Goal: Information Seeking & Learning: Check status

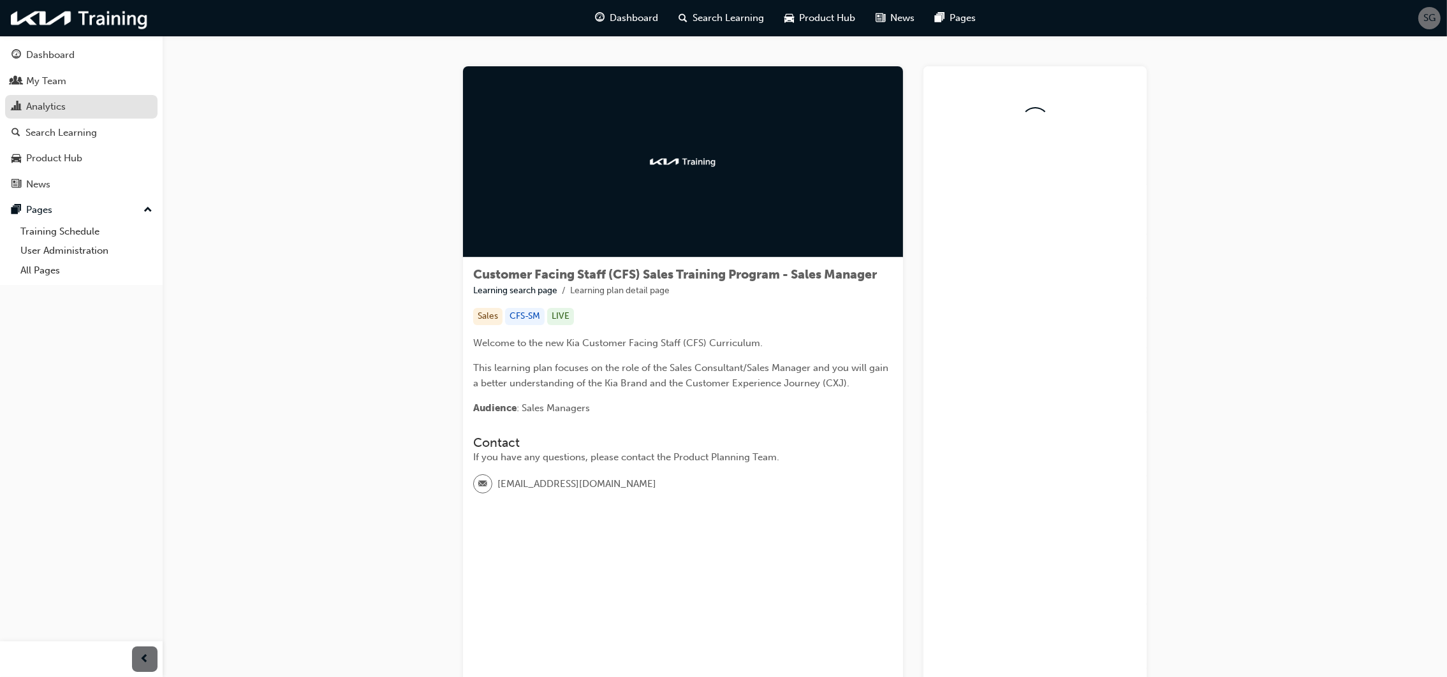
click at [50, 104] on div "Analytics" at bounding box center [46, 107] width 40 height 15
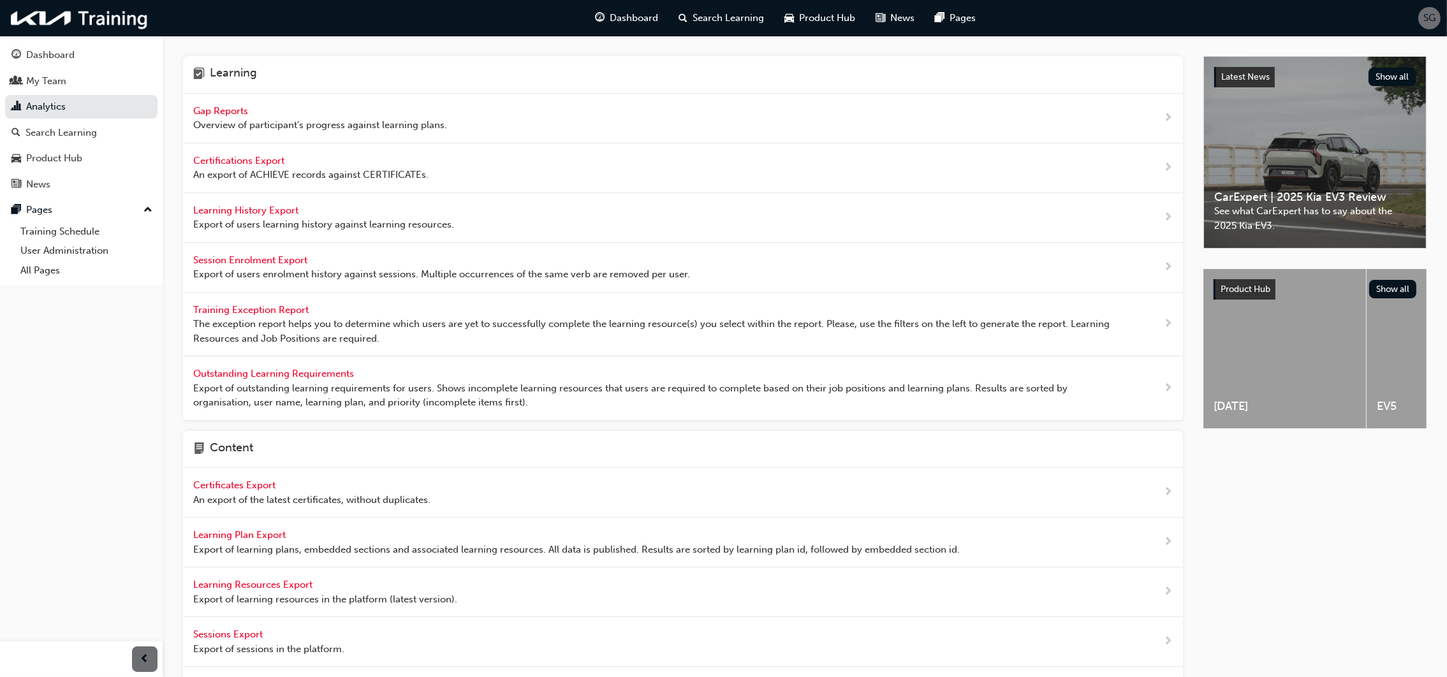
click at [215, 109] on span "Gap Reports" at bounding box center [221, 110] width 57 height 11
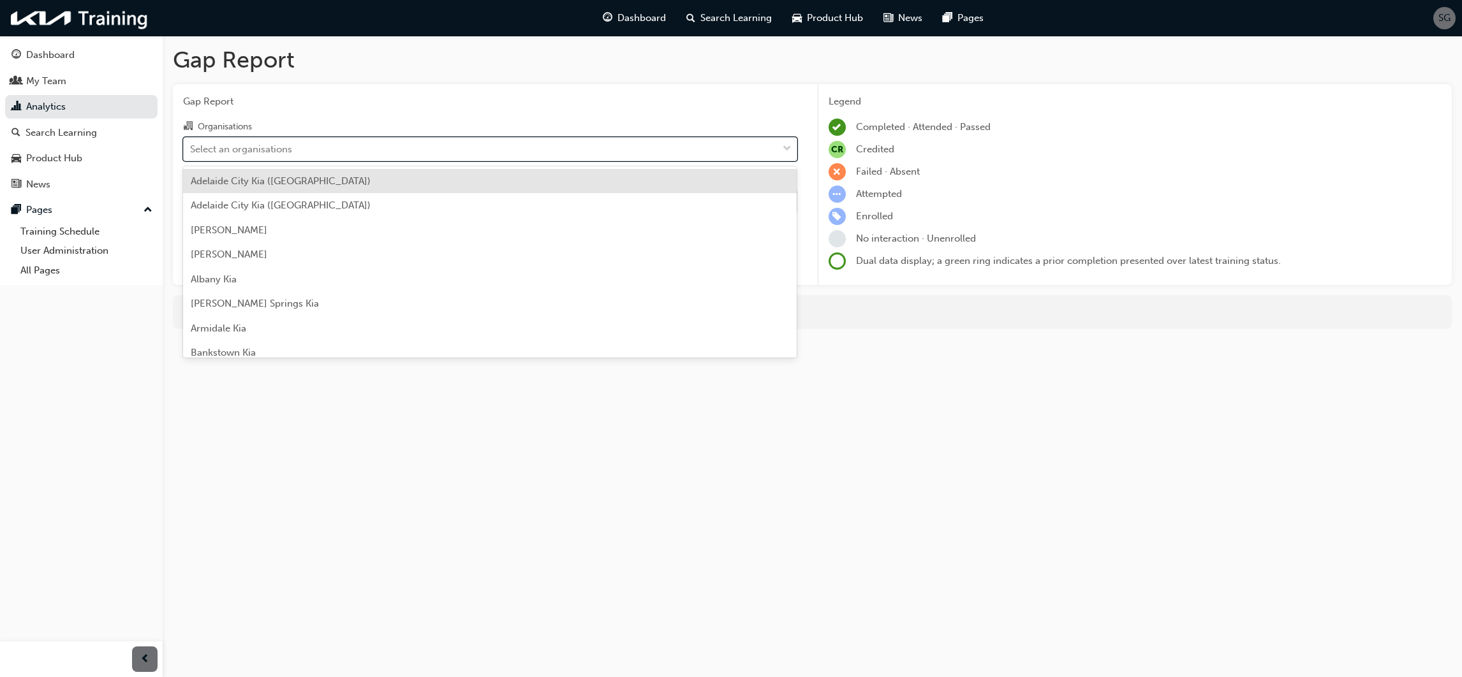
click at [235, 145] on div "Select an organisations" at bounding box center [241, 149] width 102 height 15
click at [191, 145] on input "Organisations option [GEOGRAPHIC_DATA] ([GEOGRAPHIC_DATA]) focused, 1 of 158. 1…" at bounding box center [190, 148] width 1 height 11
type input "br"
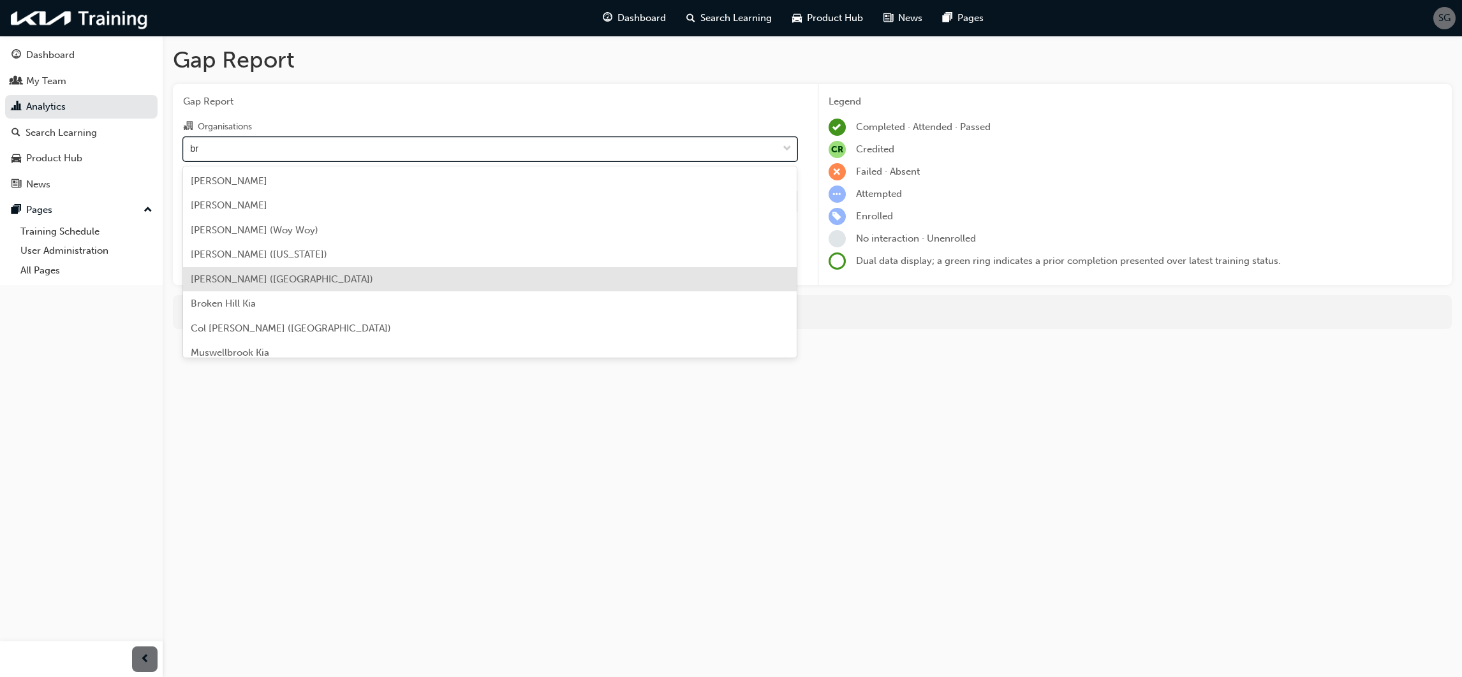
click at [285, 276] on span "[PERSON_NAME] ([GEOGRAPHIC_DATA])" at bounding box center [282, 279] width 182 height 11
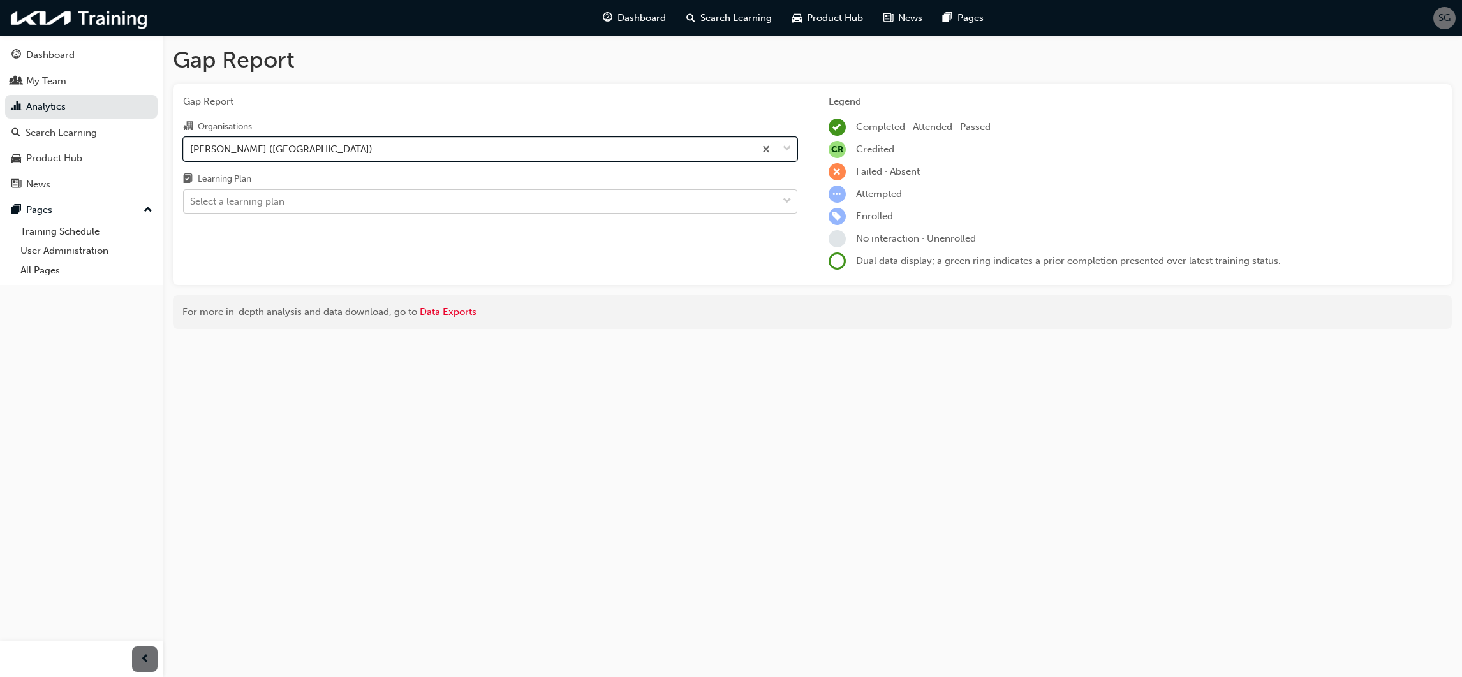
click at [251, 202] on div "Select a learning plan" at bounding box center [237, 202] width 94 height 15
click at [191, 202] on input "Learning Plan Select a learning plan" at bounding box center [190, 201] width 1 height 11
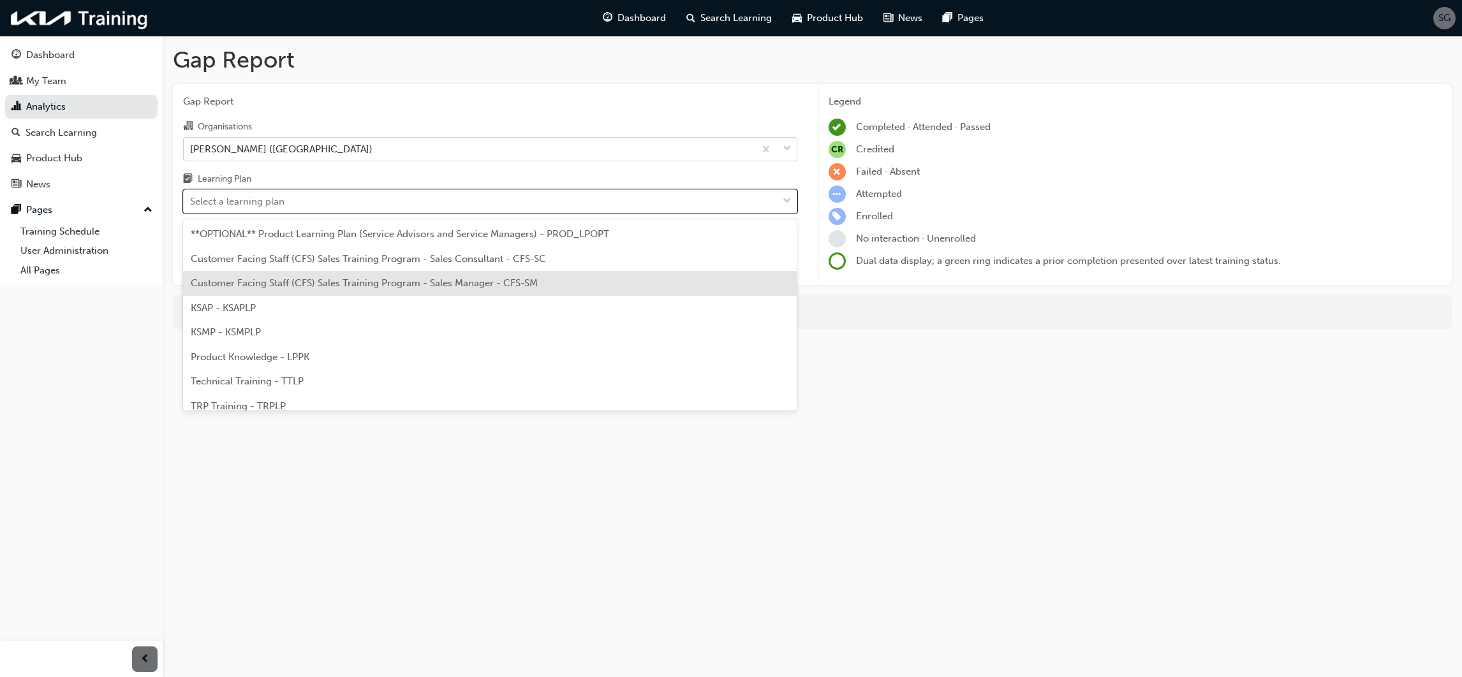
click at [345, 284] on span "Customer Facing Staff (CFS) Sales Training Program - Sales Manager - CFS-SM" at bounding box center [364, 282] width 347 height 11
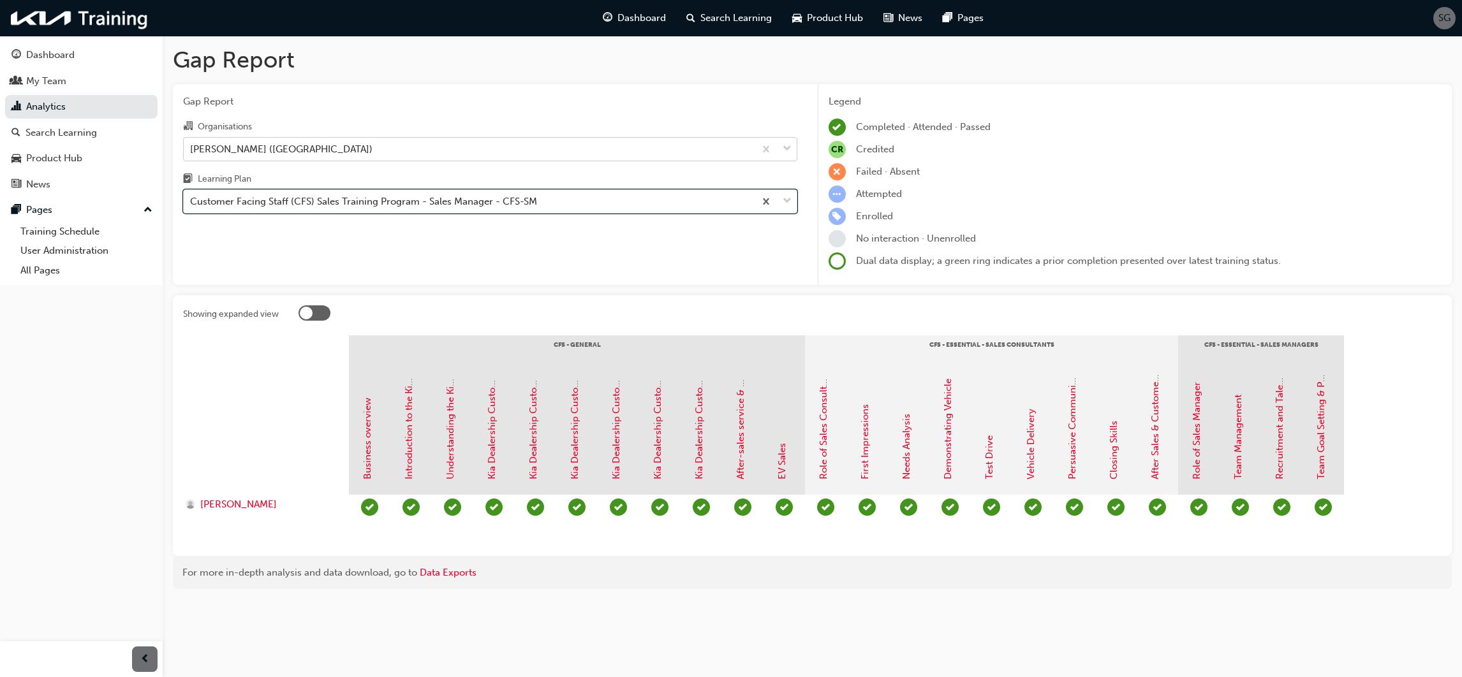
click at [267, 152] on div "[PERSON_NAME] ([GEOGRAPHIC_DATA])" at bounding box center [281, 149] width 182 height 15
click at [191, 152] on input "Organisations [PERSON_NAME] ([GEOGRAPHIC_DATA])" at bounding box center [190, 148] width 1 height 11
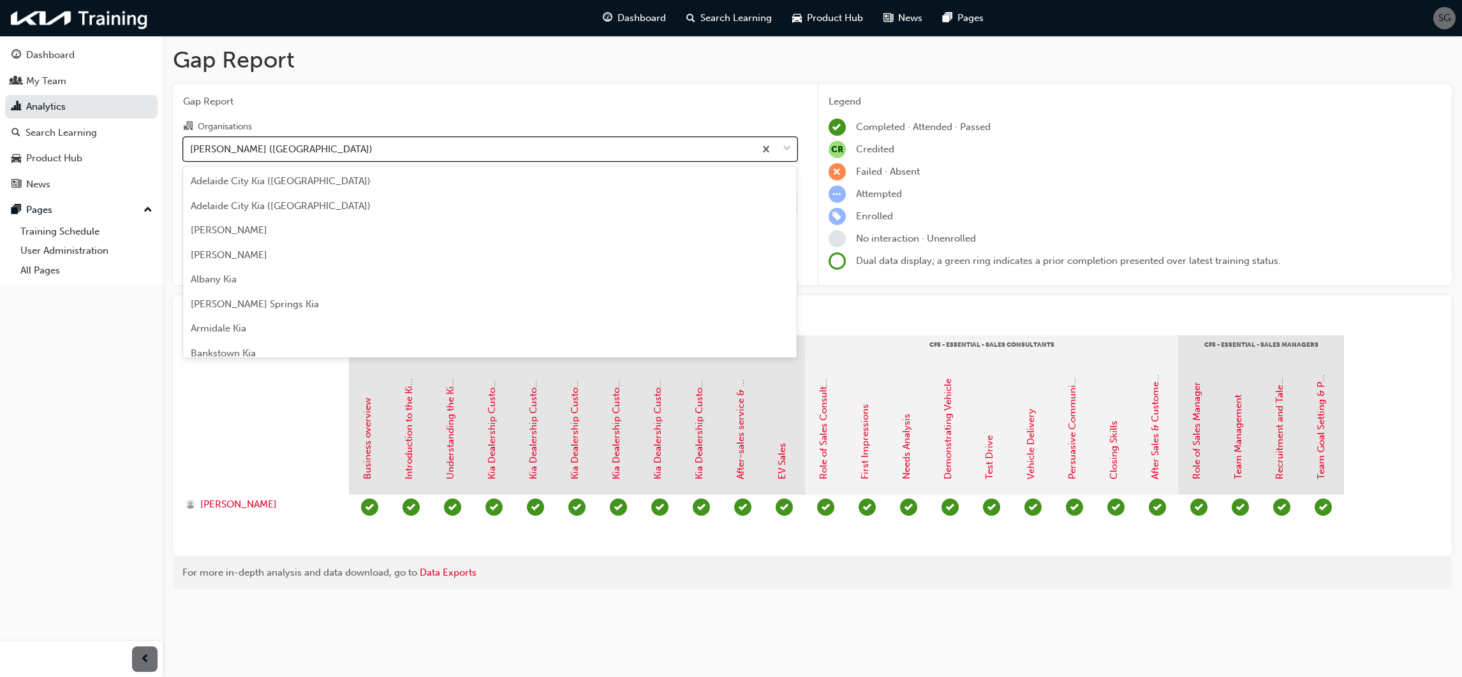
scroll to position [261, 0]
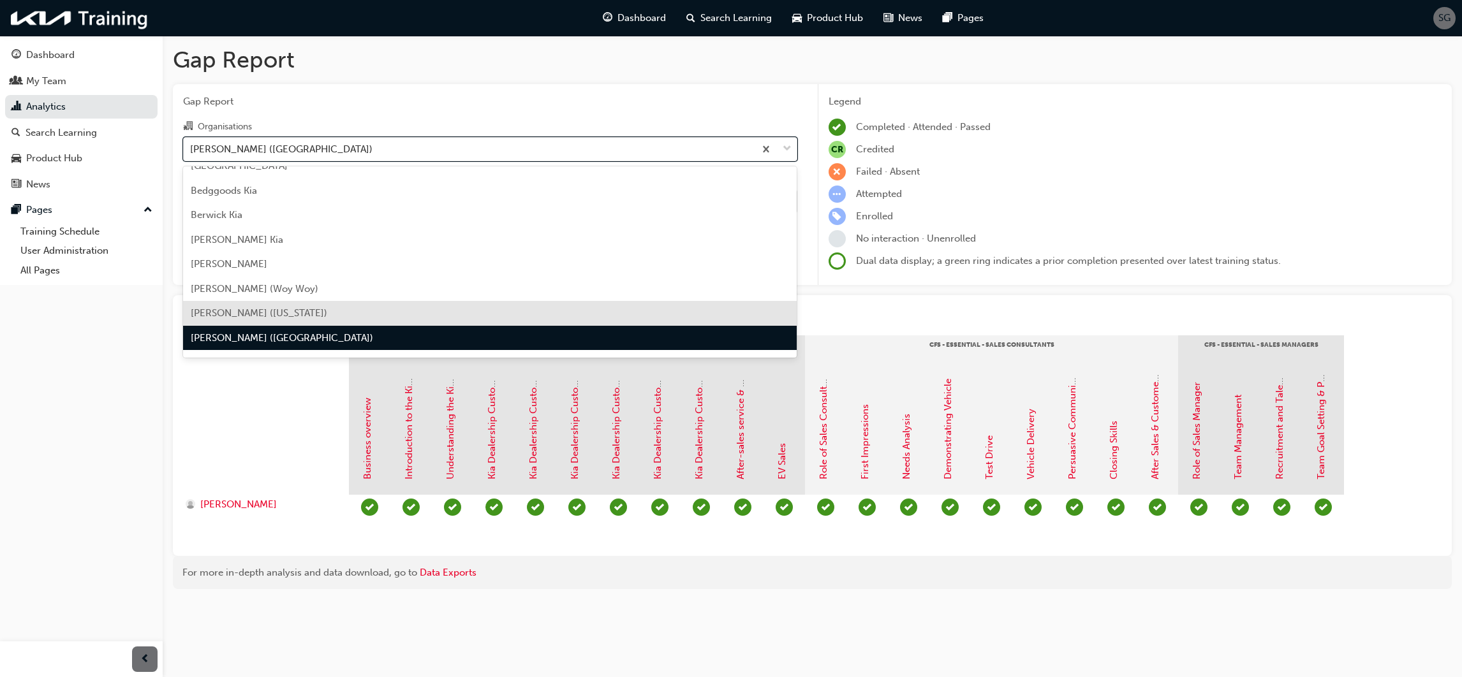
click at [299, 314] on span "[PERSON_NAME] ([US_STATE])" at bounding box center [259, 312] width 136 height 11
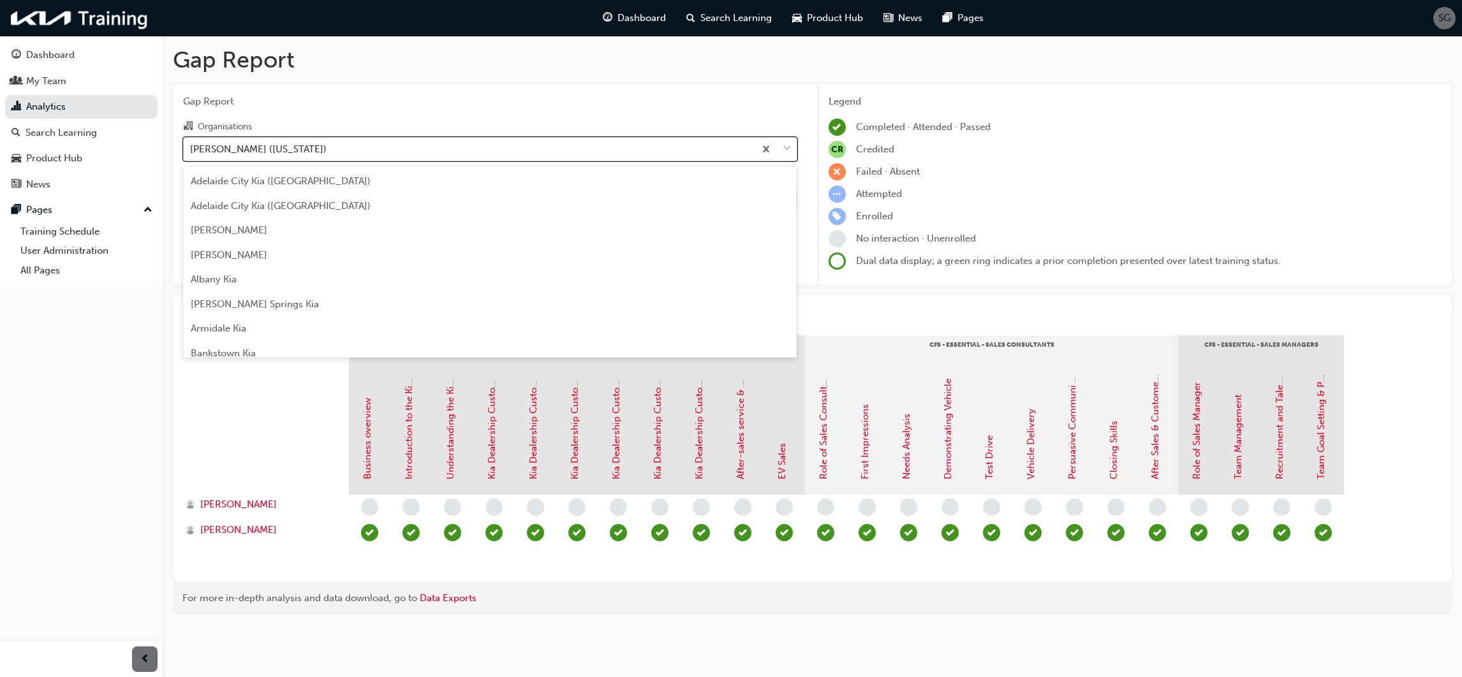
click at [367, 151] on div "[PERSON_NAME] ([US_STATE])" at bounding box center [469, 149] width 571 height 22
click at [191, 151] on input "Organisations option [PERSON_NAME] ([US_STATE]), selected. option [PERSON_NAME]…" at bounding box center [190, 148] width 1 height 11
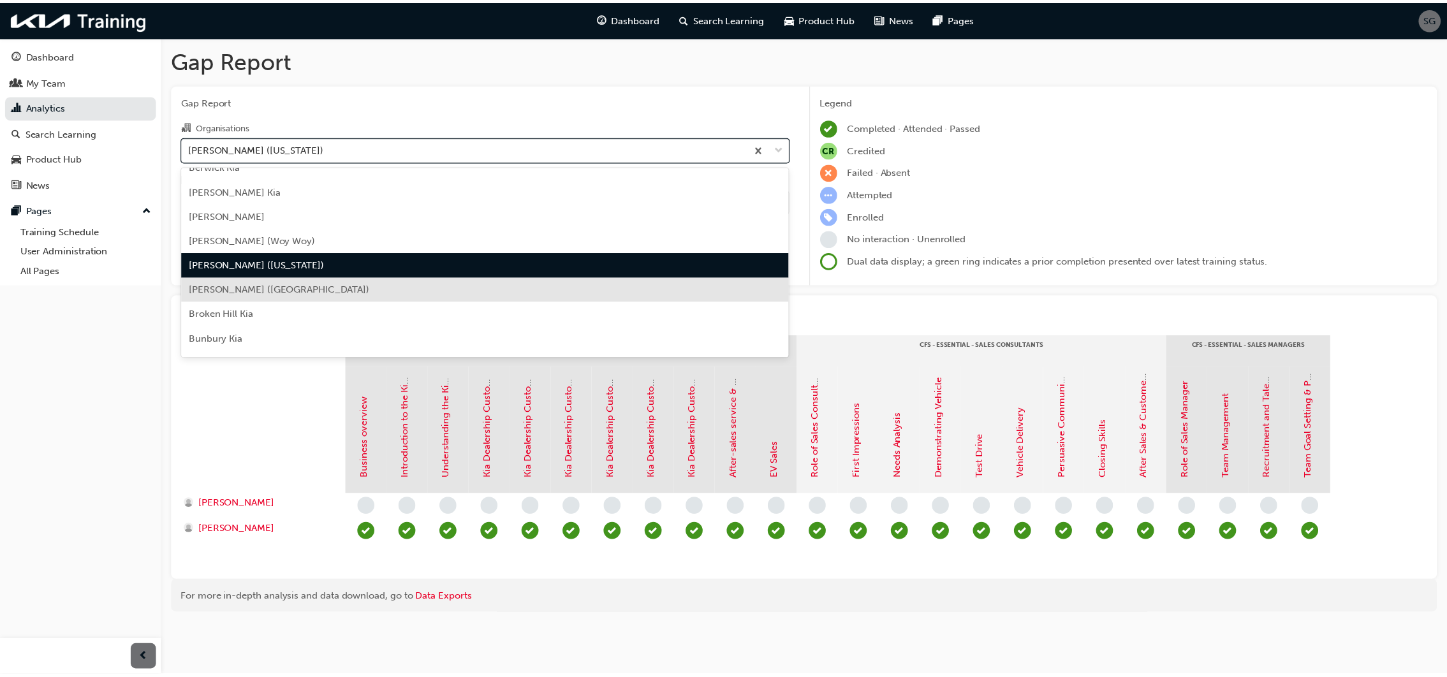
scroll to position [313, 0]
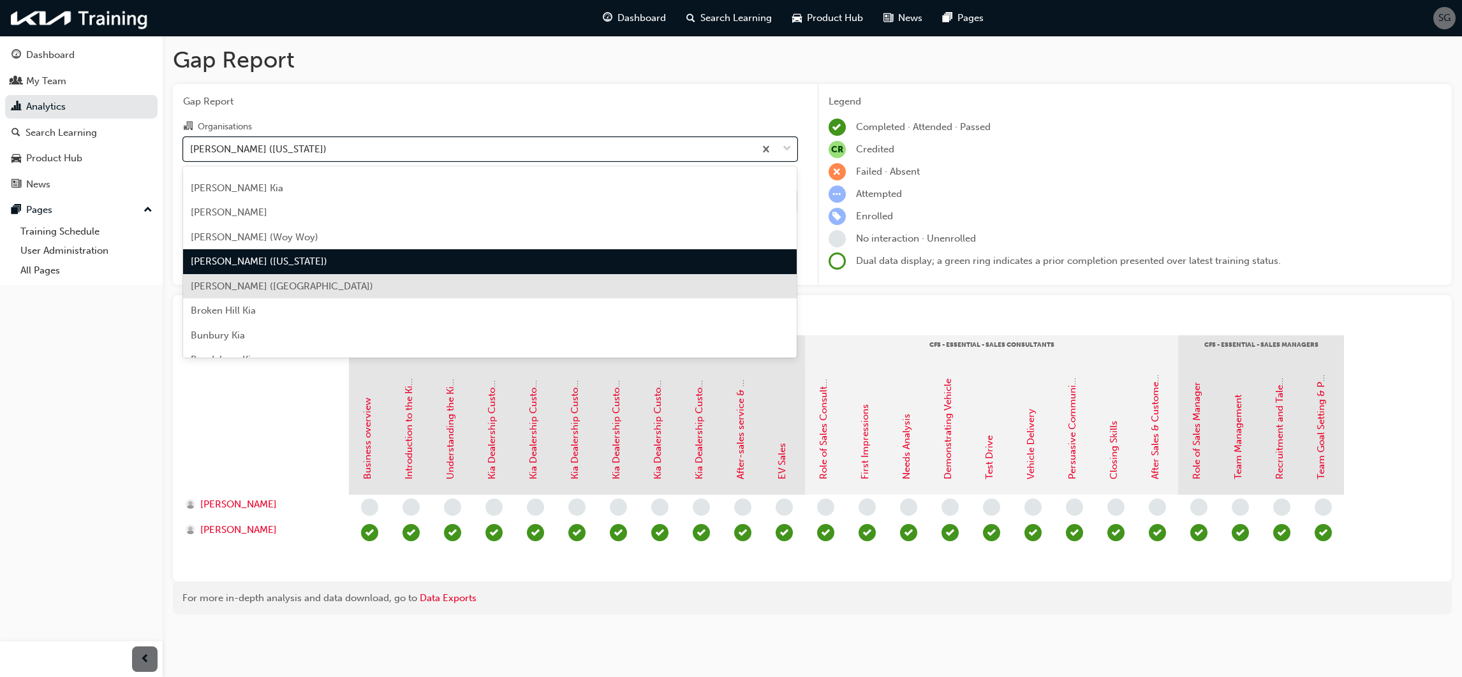
click at [309, 284] on div "[PERSON_NAME] ([GEOGRAPHIC_DATA])" at bounding box center [490, 286] width 614 height 25
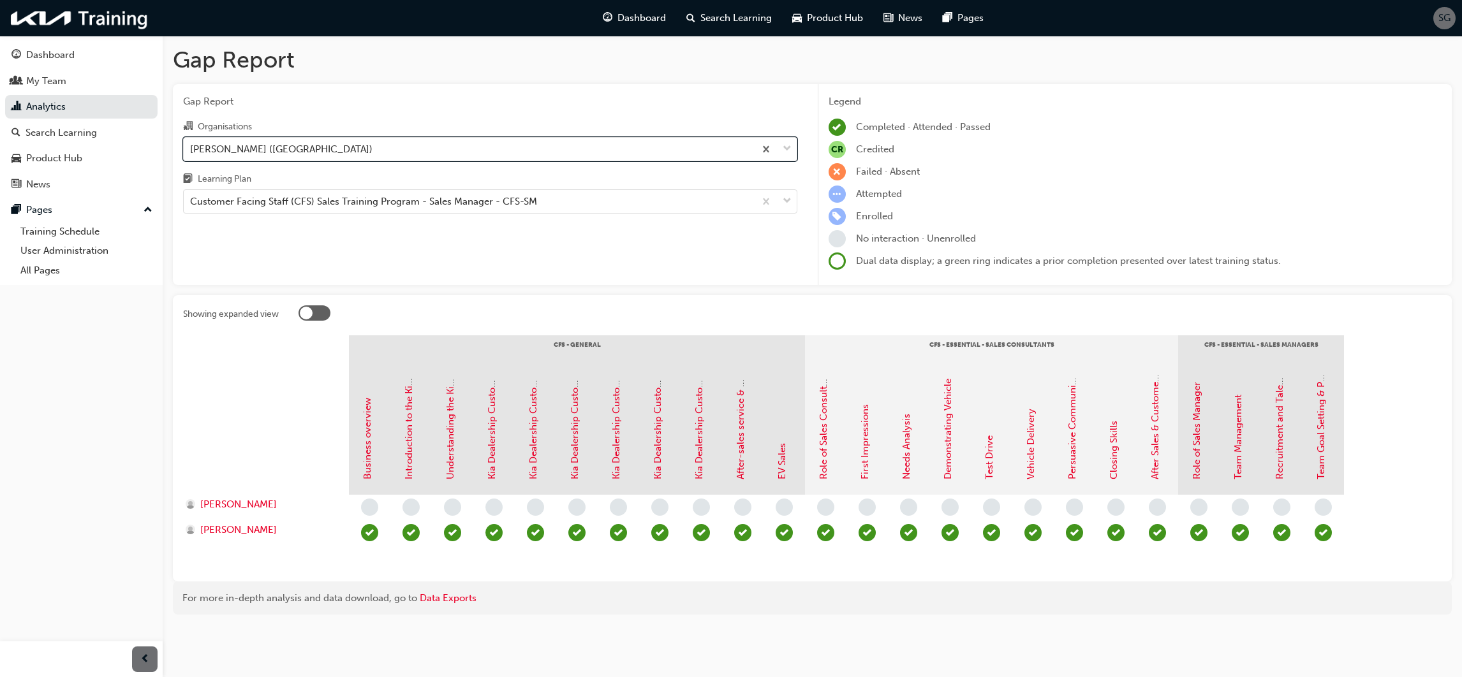
click at [348, 234] on div "Gap Report Organisations option [PERSON_NAME] ([GEOGRAPHIC_DATA]), selected. 0 …" at bounding box center [490, 185] width 635 height 202
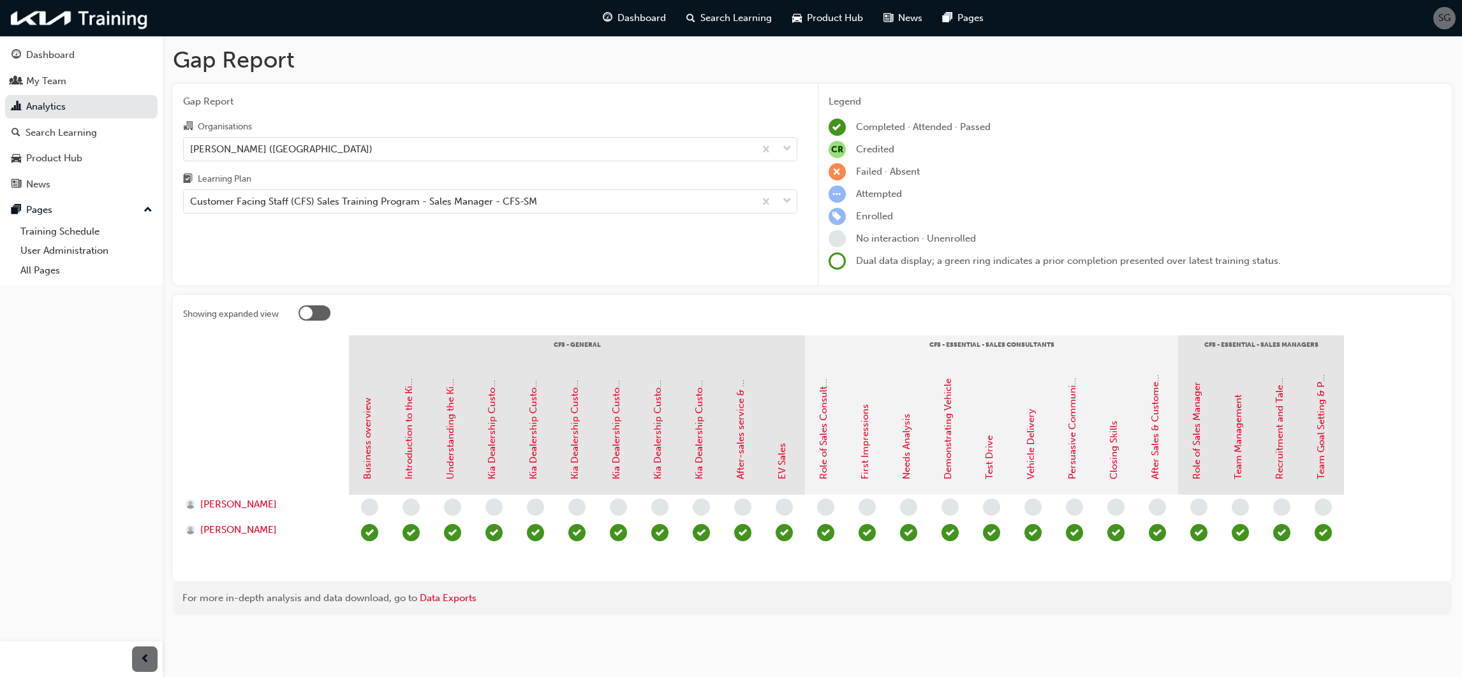
click at [348, 231] on div "Gap Report Organisations [PERSON_NAME] (Wyong) Learning Plan Customer Facing St…" at bounding box center [490, 185] width 635 height 202
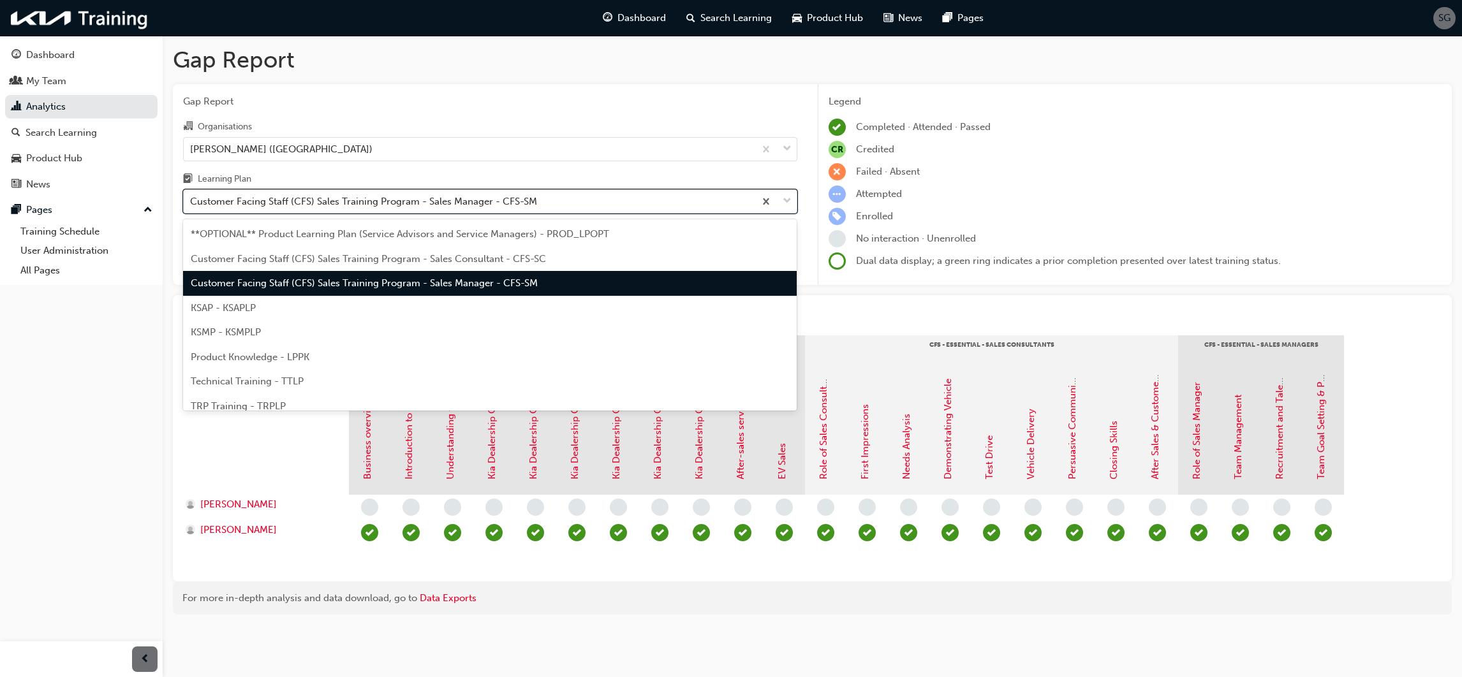
click at [388, 202] on div "Customer Facing Staff (CFS) Sales Training Program - Sales Manager - CFS-SM" at bounding box center [363, 202] width 347 height 15
click at [191, 202] on input "Learning Plan option Customer Facing Staff (CFS) Sales Training Program - Sales…" at bounding box center [190, 201] width 1 height 11
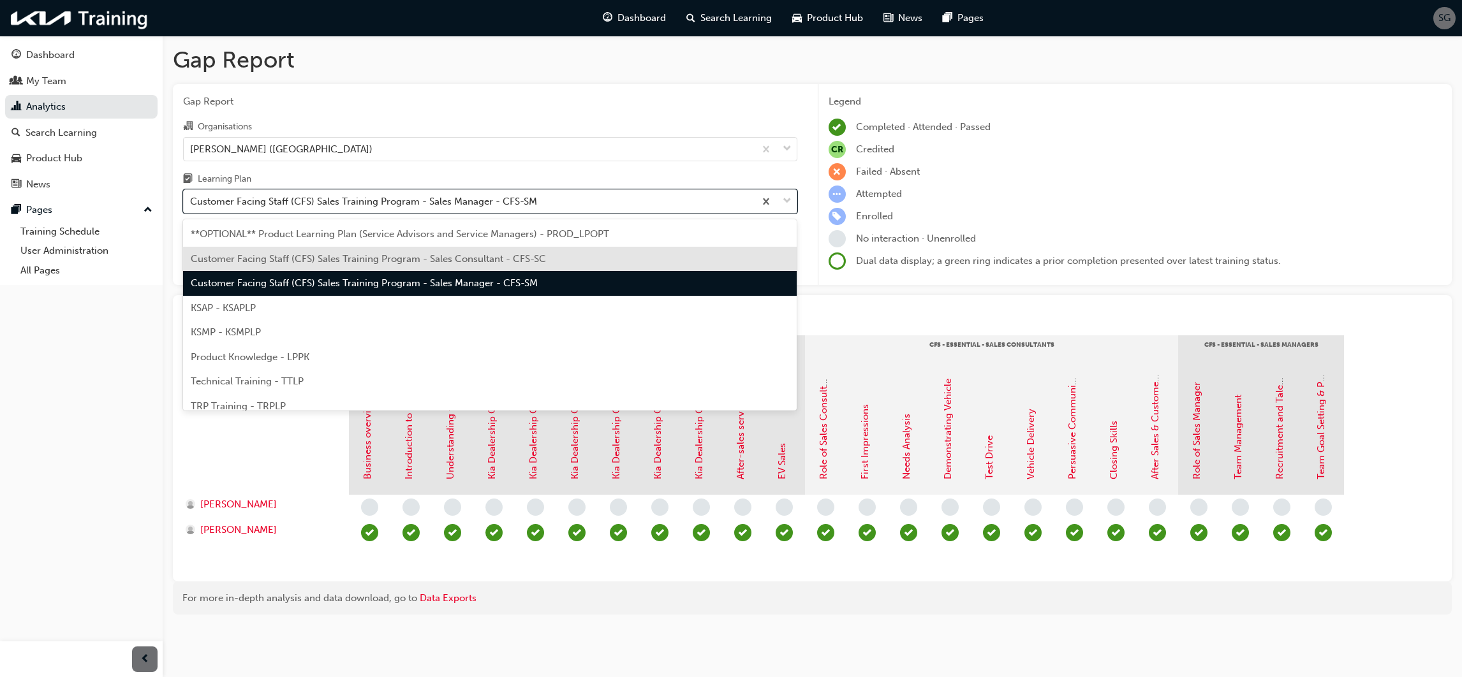
click at [422, 258] on span "Customer Facing Staff (CFS) Sales Training Program - Sales Consultant - CFS-SC" at bounding box center [368, 258] width 355 height 11
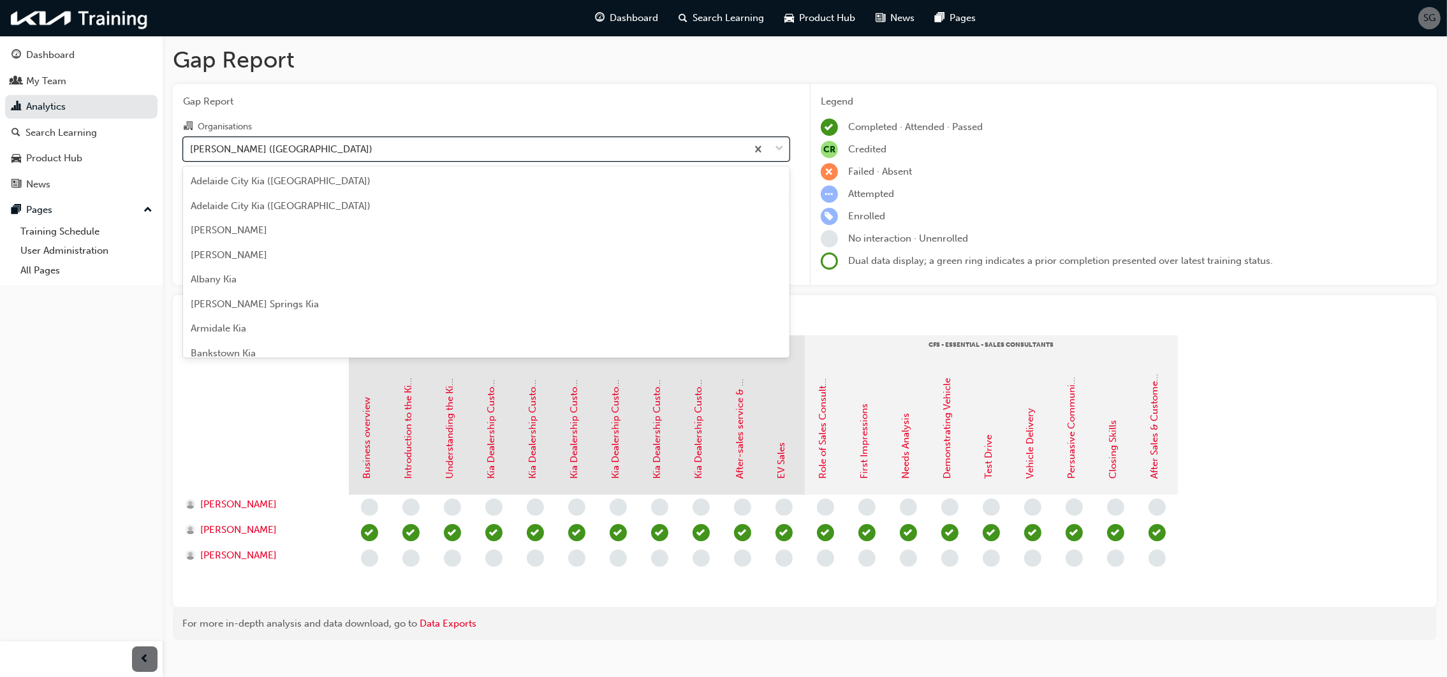
scroll to position [261, 0]
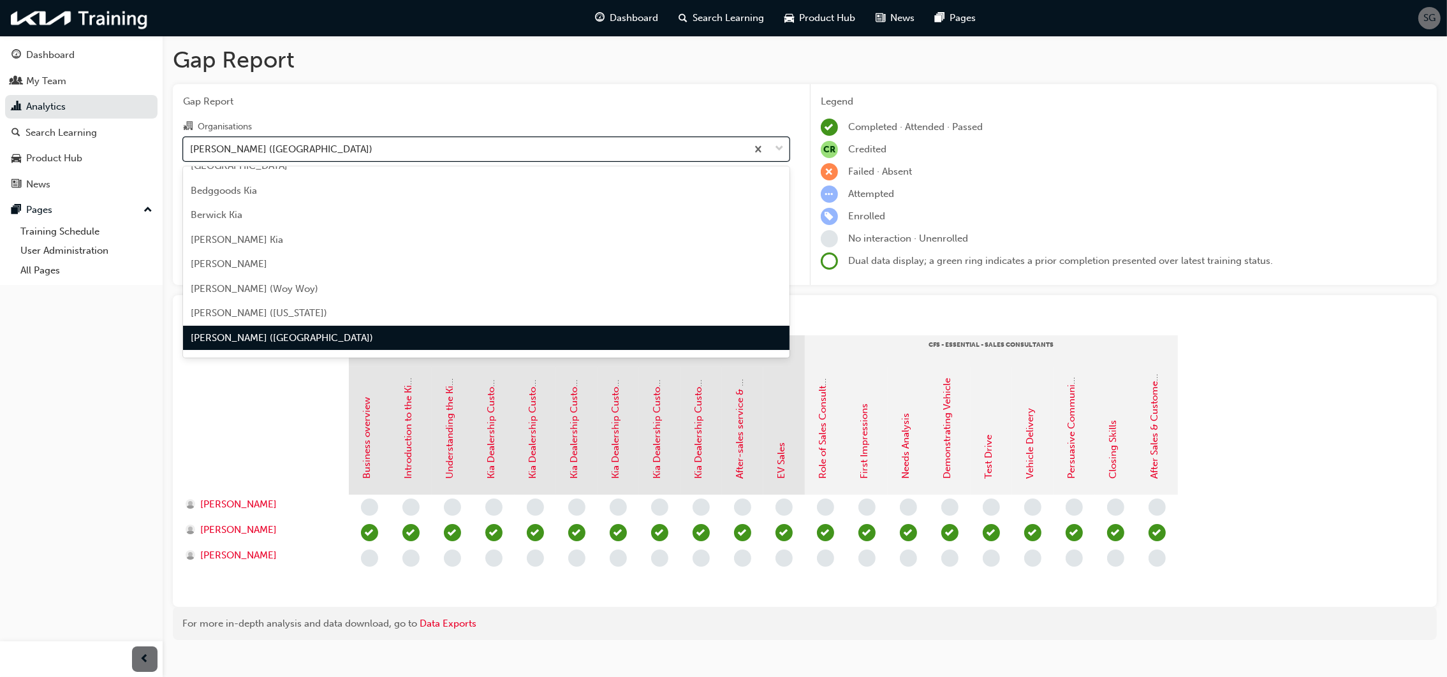
click at [394, 145] on div "[PERSON_NAME] ([GEOGRAPHIC_DATA])" at bounding box center [465, 149] width 563 height 22
click at [191, 145] on input "Organisations option [PERSON_NAME] ([GEOGRAPHIC_DATA]), selected. option [PERSO…" at bounding box center [190, 148] width 1 height 11
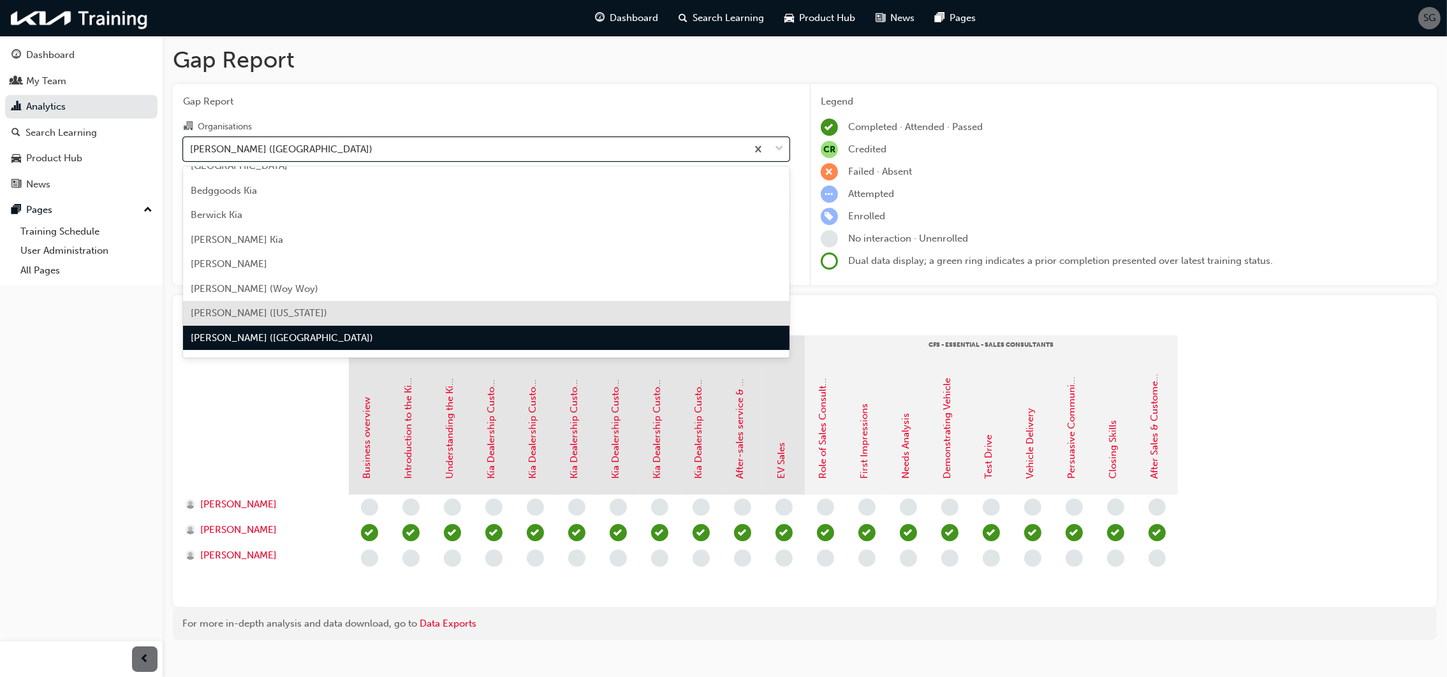
click at [371, 316] on div "[PERSON_NAME] ([US_STATE])" at bounding box center [486, 313] width 607 height 25
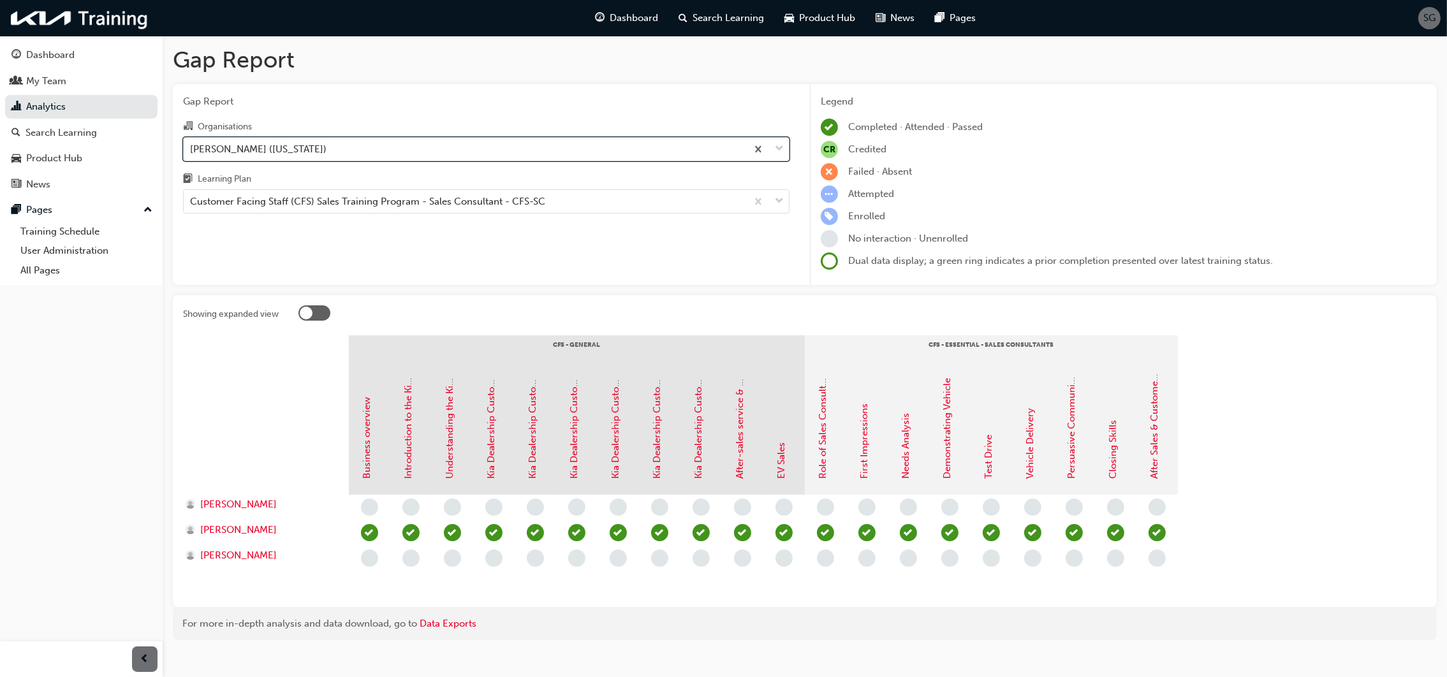
click at [359, 140] on div "[PERSON_NAME] ([US_STATE])" at bounding box center [465, 149] width 563 height 22
click at [191, 143] on input "Organisations option [PERSON_NAME] ([US_STATE]), selected. 0 results available.…" at bounding box center [190, 148] width 1 height 11
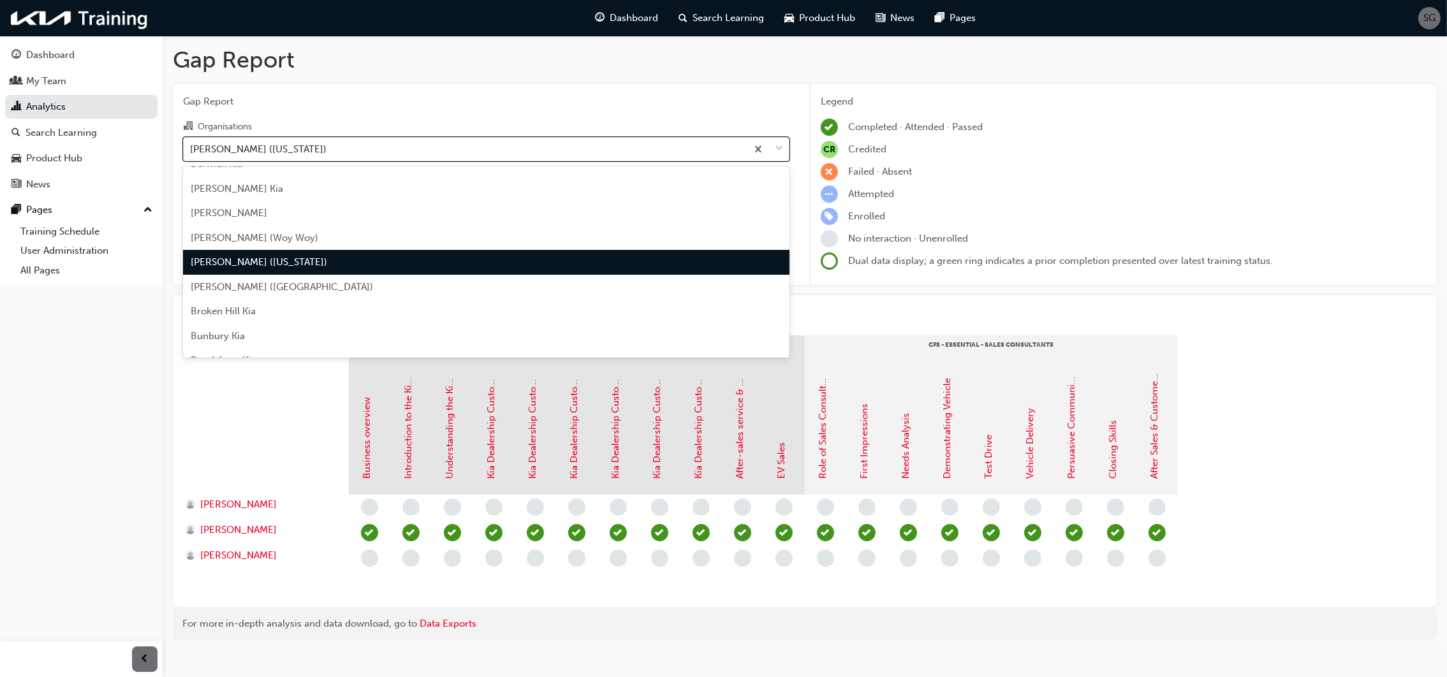
scroll to position [313, 0]
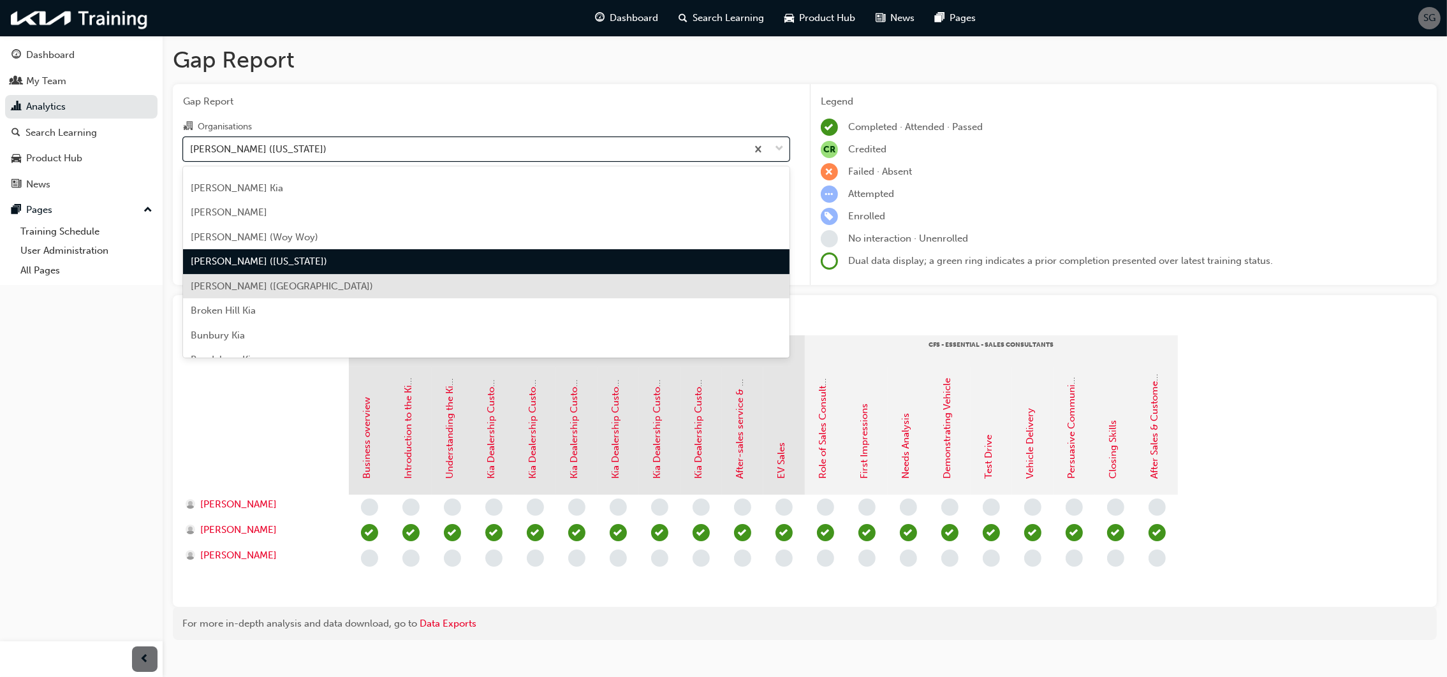
click at [334, 285] on div "[PERSON_NAME] ([GEOGRAPHIC_DATA])" at bounding box center [486, 286] width 607 height 25
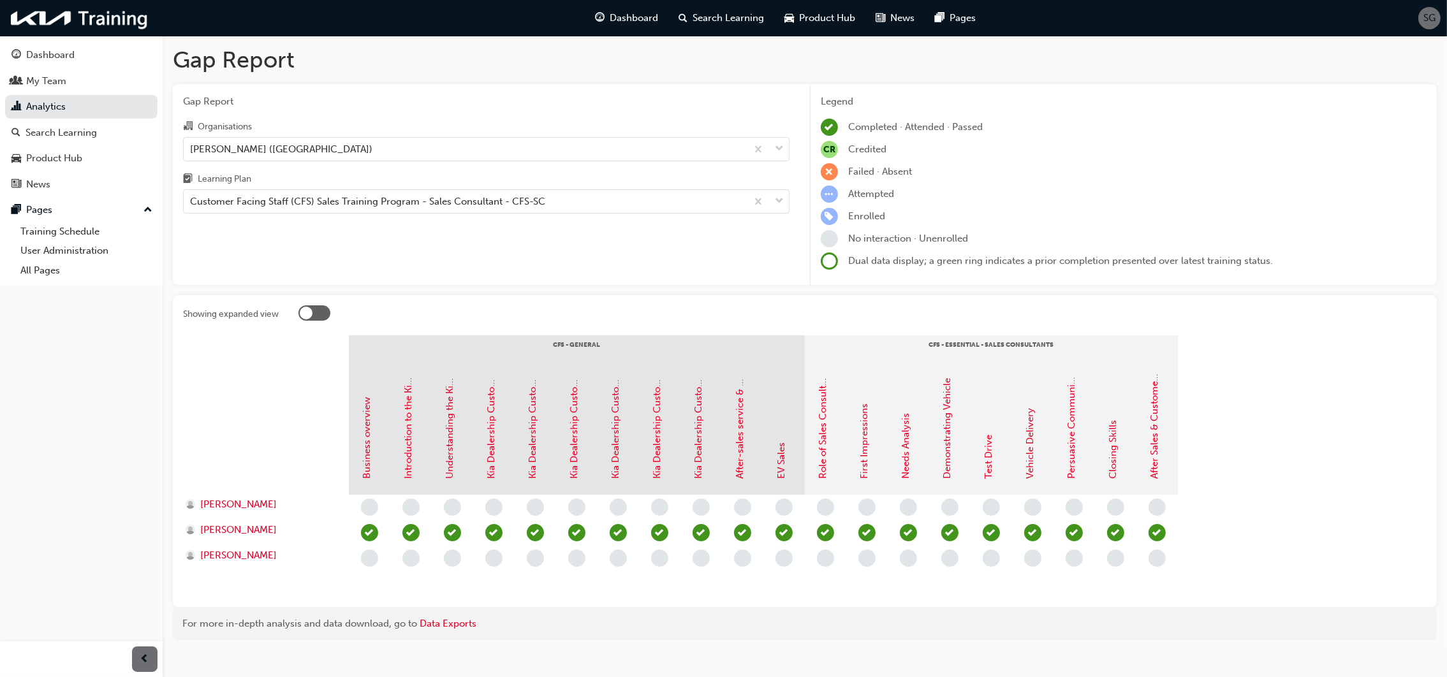
click at [334, 284] on div "Gap Report Gap Report Organisations [PERSON_NAME] (Wyong) Learning Plan Custome…" at bounding box center [805, 348] width 1285 height 625
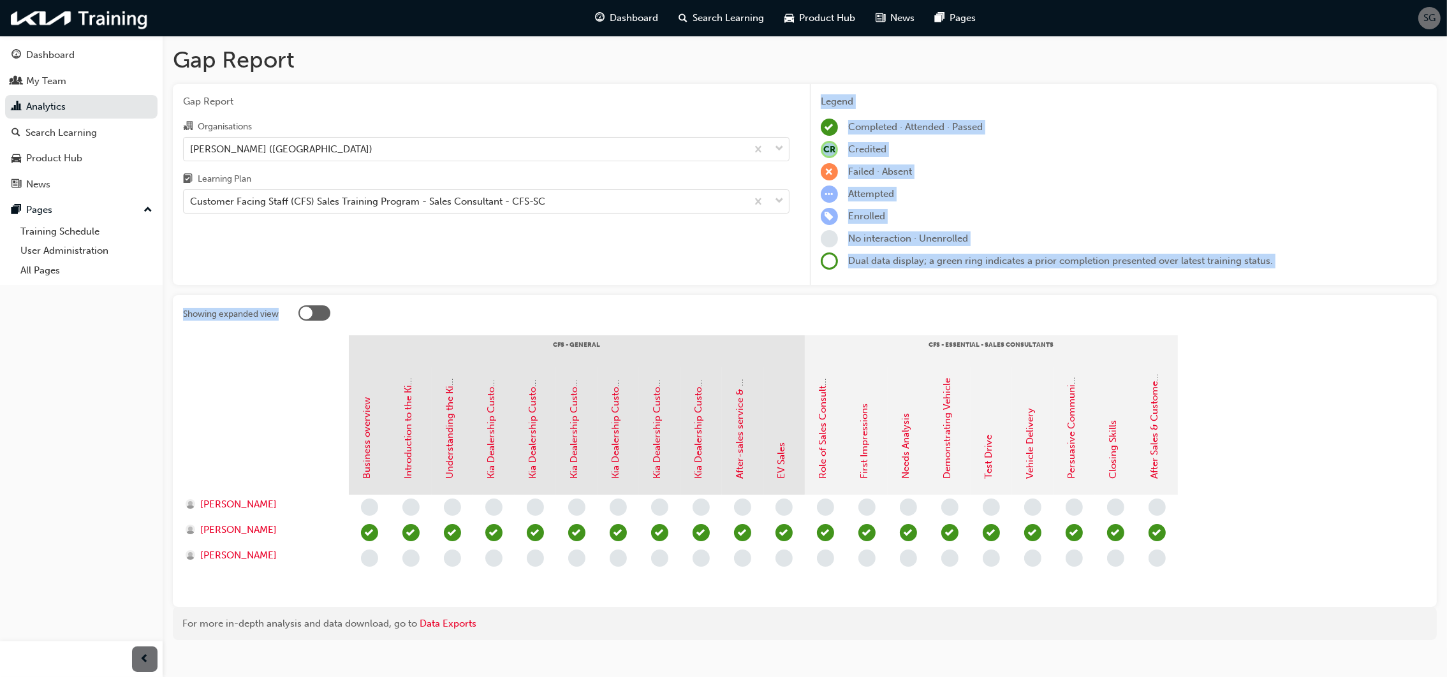
drag, startPoint x: 334, startPoint y: 284, endPoint x: 277, endPoint y: 221, distance: 84.5
click at [277, 221] on div "Gap Report Organisations [PERSON_NAME] (Wyong) Learning Plan Customer Facing St…" at bounding box center [486, 185] width 627 height 202
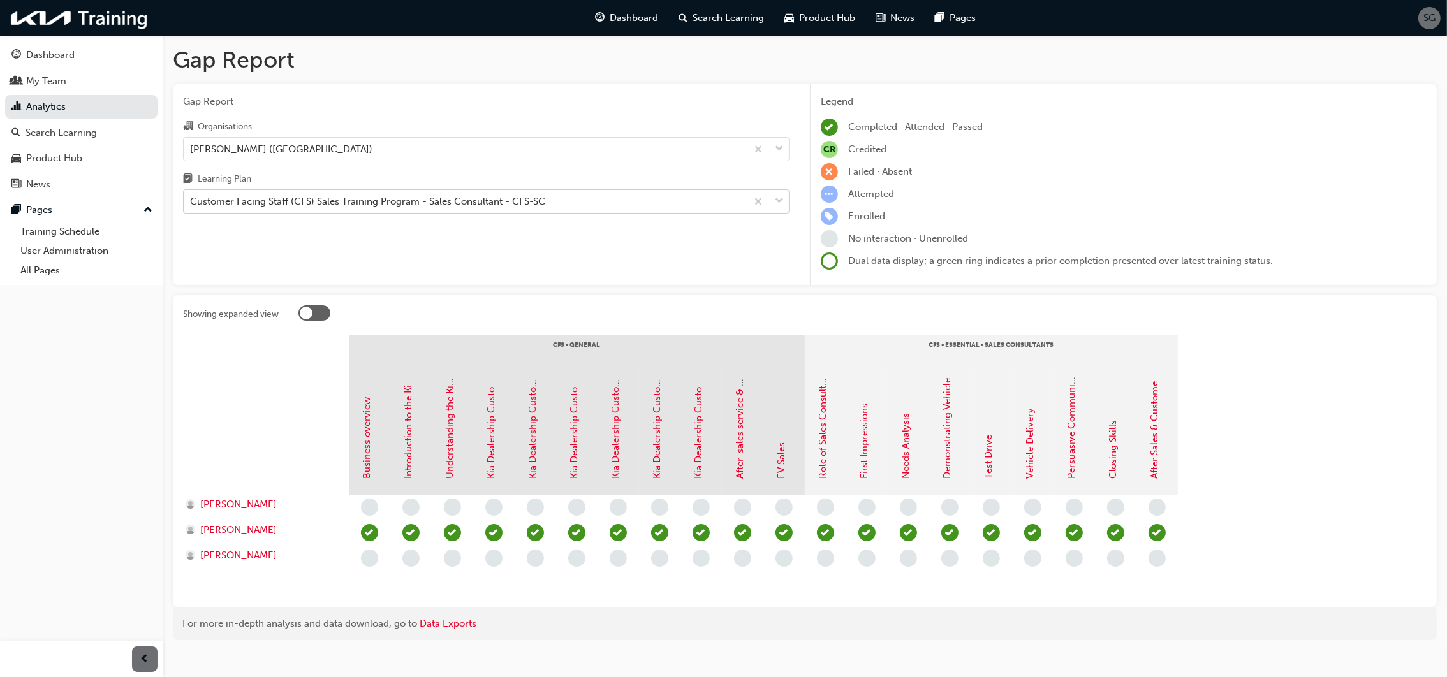
click at [331, 200] on div "Customer Facing Staff (CFS) Sales Training Program - Sales Consultant - CFS-SC" at bounding box center [367, 202] width 355 height 15
click at [191, 200] on input "Learning Plan Customer Facing Staff (CFS) Sales Training Program - Sales Consul…" at bounding box center [190, 201] width 1 height 11
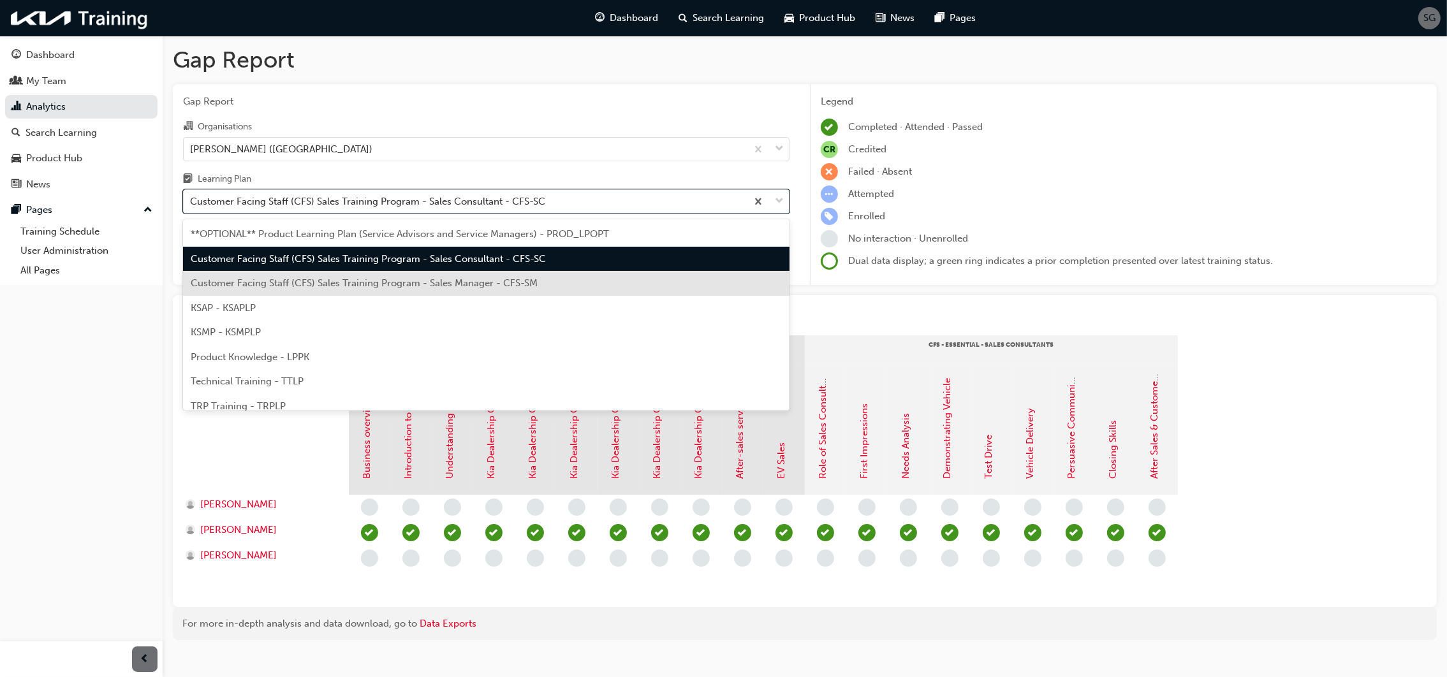
click at [390, 288] on span "Customer Facing Staff (CFS) Sales Training Program - Sales Manager - CFS-SM" at bounding box center [364, 282] width 347 height 11
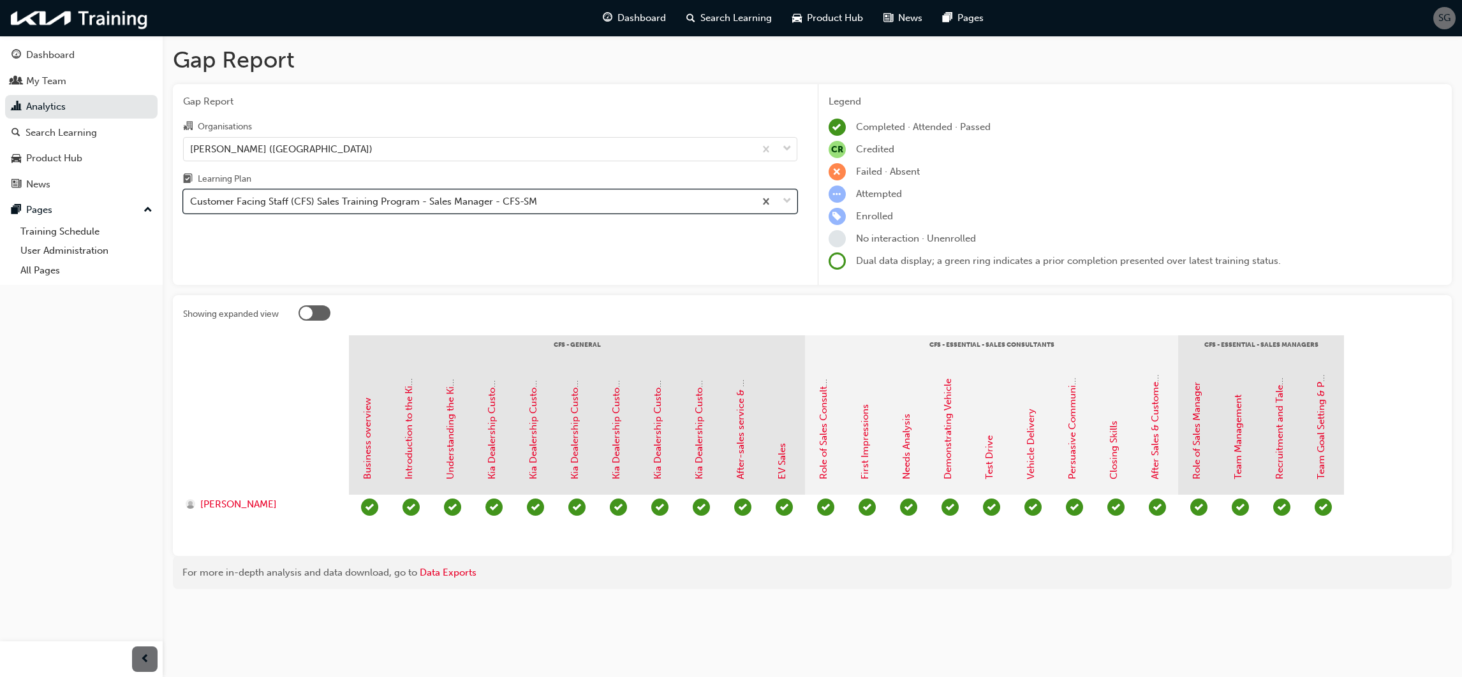
click at [404, 203] on div "Customer Facing Staff (CFS) Sales Training Program - Sales Manager - CFS-SM" at bounding box center [363, 202] width 347 height 15
click at [191, 203] on input "Learning Plan option Customer Facing Staff (CFS) Sales Training Program - Sales…" at bounding box center [190, 201] width 1 height 11
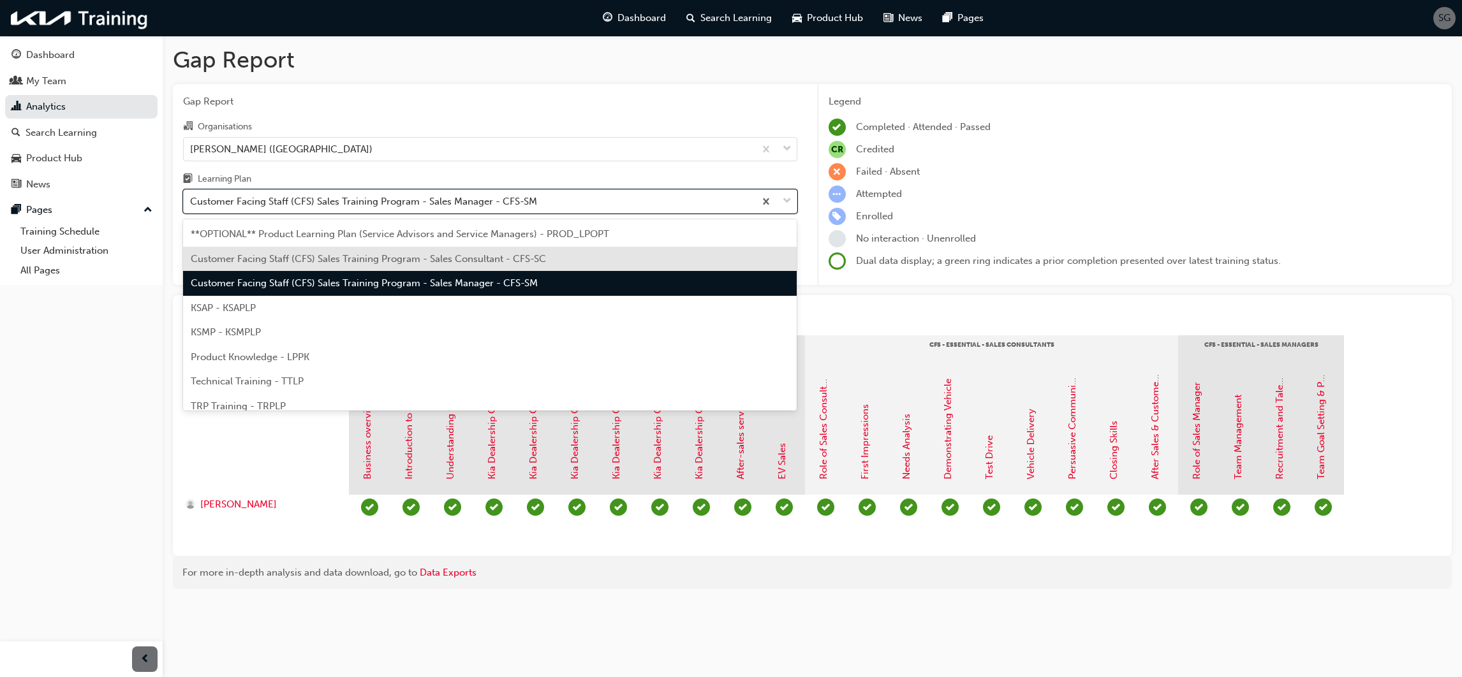
click at [441, 257] on span "Customer Facing Staff (CFS) Sales Training Program - Sales Consultant - CFS-SC" at bounding box center [368, 258] width 355 height 11
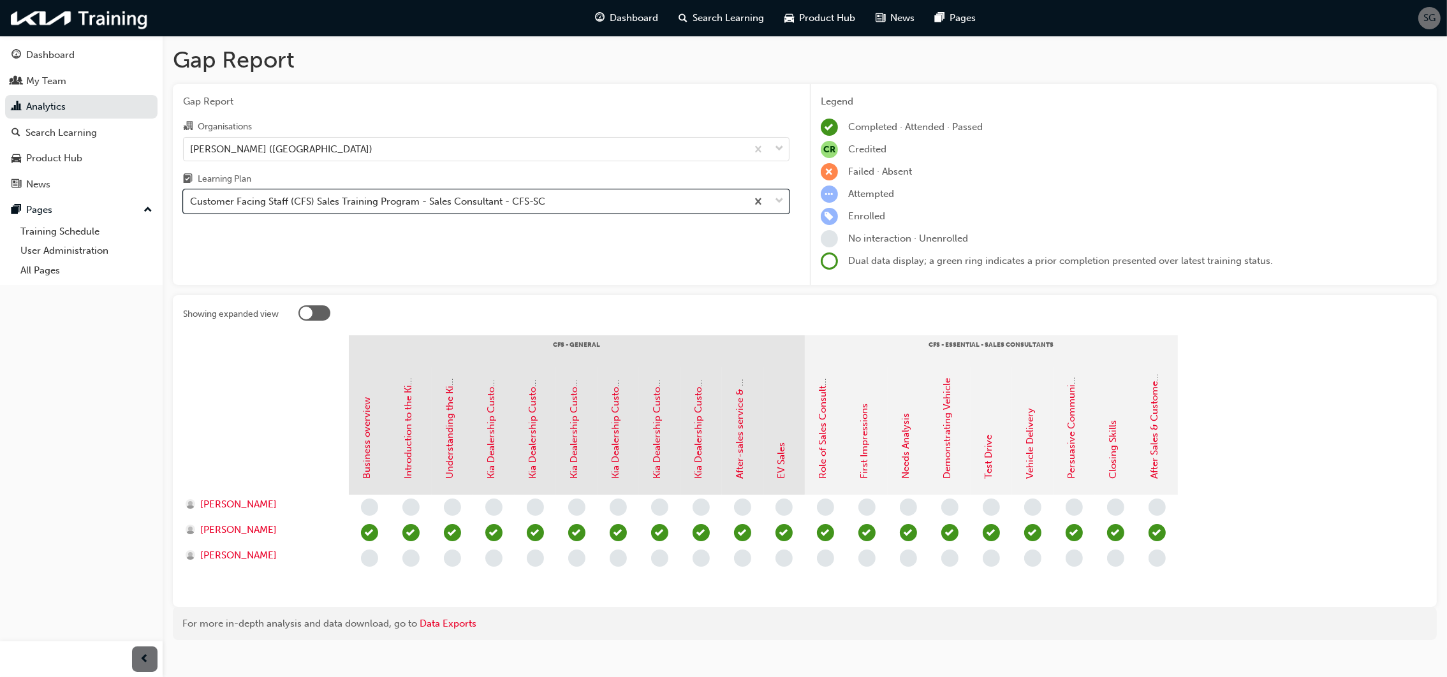
click at [686, 235] on div "Gap Report Organisations [PERSON_NAME] (Wyong) Learning Plan option Customer Fa…" at bounding box center [486, 185] width 627 height 202
click at [634, 247] on div "Gap Report Organisations [PERSON_NAME] (Wyong) Learning Plan Customer Facing St…" at bounding box center [486, 185] width 627 height 202
click at [441, 119] on div "Organisations" at bounding box center [486, 128] width 607 height 18
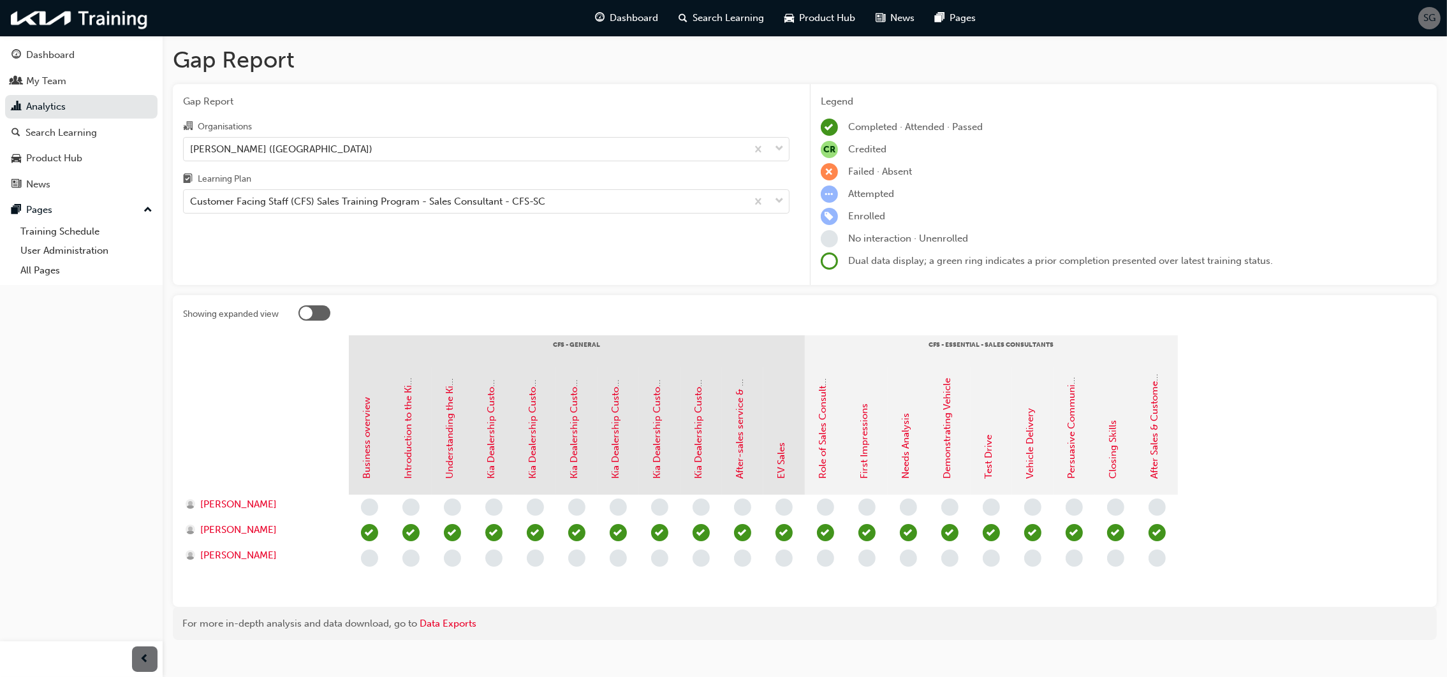
click at [191, 143] on input "Organisations [PERSON_NAME] ([GEOGRAPHIC_DATA])" at bounding box center [190, 148] width 1 height 11
click at [419, 227] on div "Gap Report Organisations [PERSON_NAME] (Wyong) Learning Plan Customer Facing St…" at bounding box center [486, 185] width 627 height 202
click at [335, 151] on div "[PERSON_NAME] ([GEOGRAPHIC_DATA])" at bounding box center [465, 149] width 563 height 22
click at [191, 151] on input "Organisations [PERSON_NAME] ([GEOGRAPHIC_DATA])" at bounding box center [190, 148] width 1 height 11
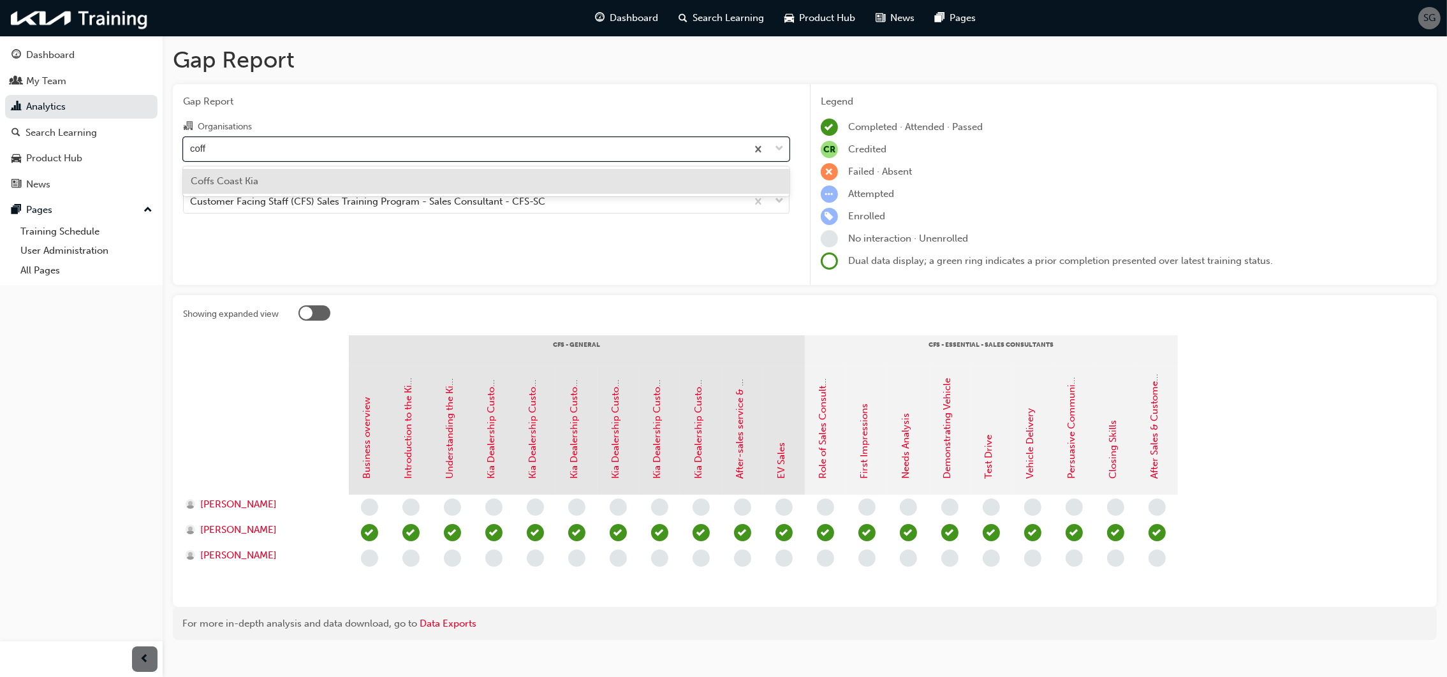
type input "coffs"
click at [456, 191] on div "Coffs Coast Kia" at bounding box center [486, 181] width 607 height 25
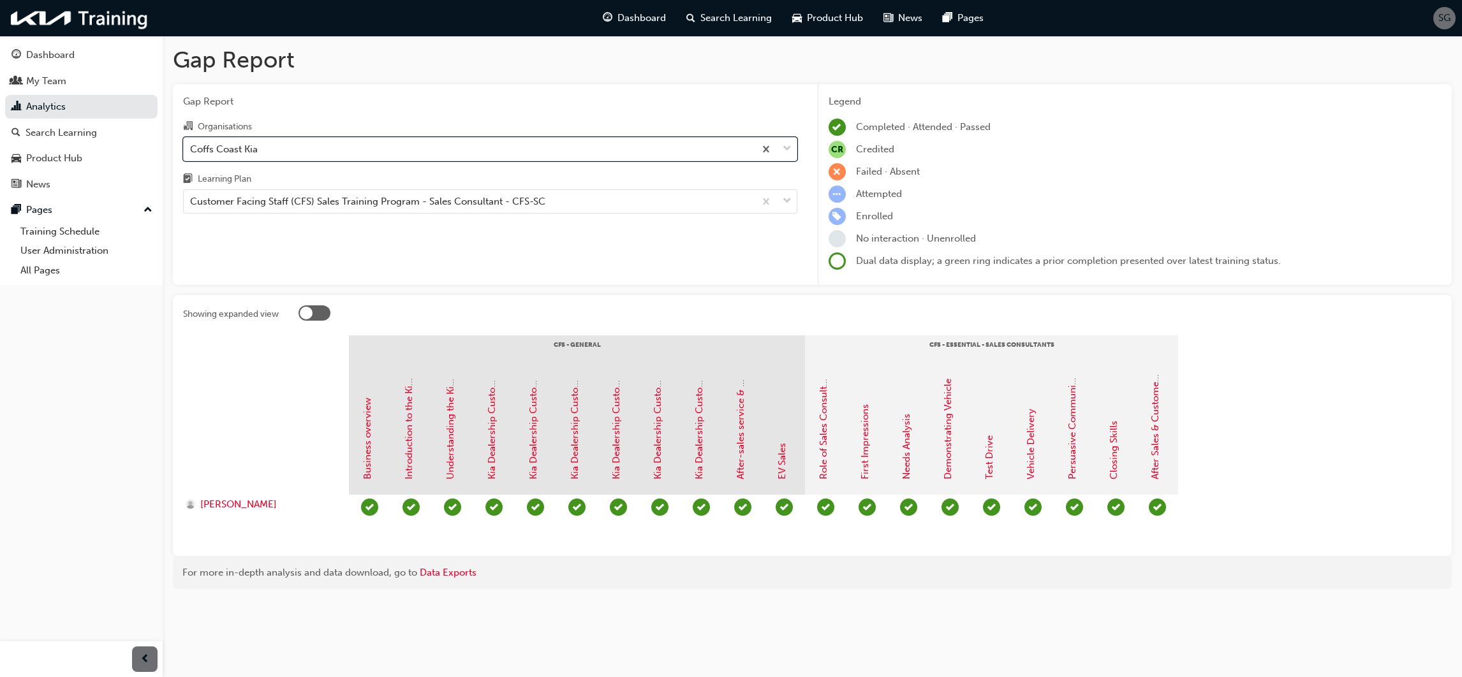
click at [455, 251] on div "Gap Report Organisations option Coffs Coast Kia, selected. 0 results available.…" at bounding box center [490, 185] width 635 height 202
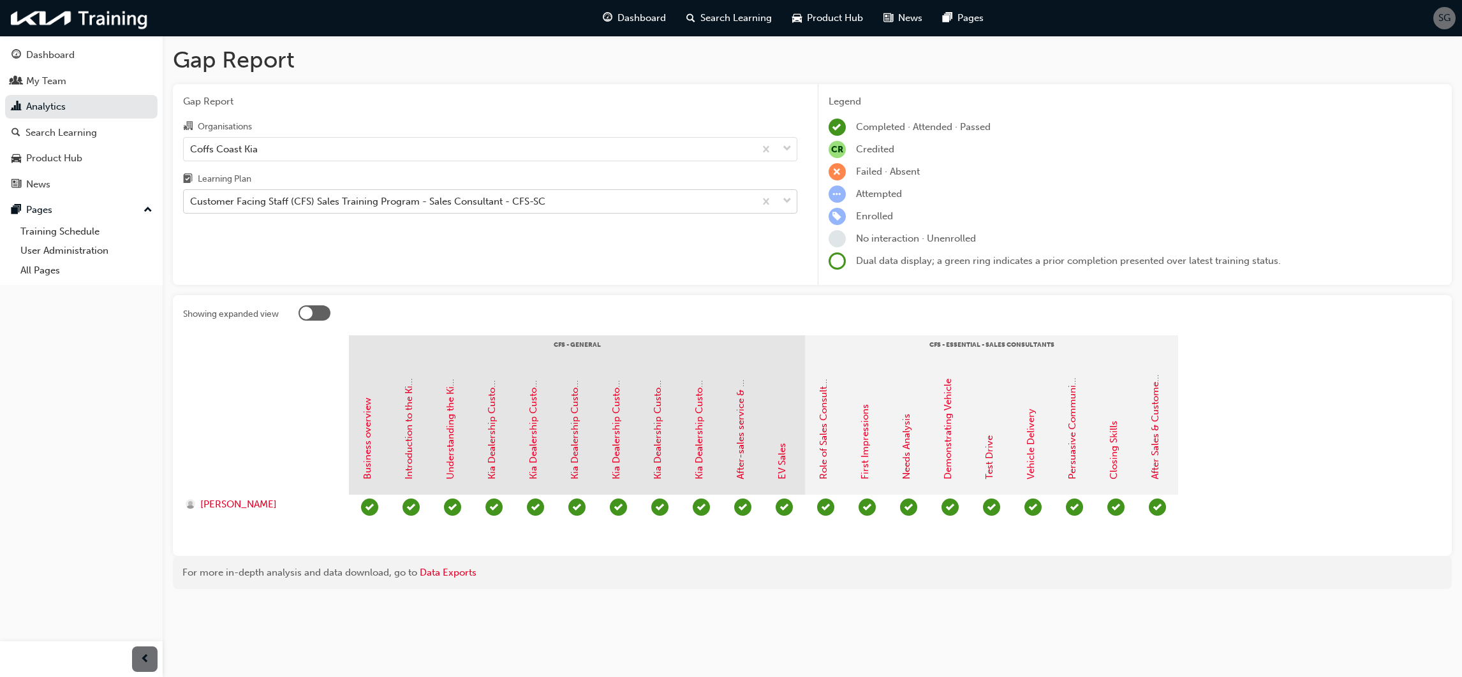
click at [499, 200] on div "Customer Facing Staff (CFS) Sales Training Program - Sales Consultant - CFS-SC" at bounding box center [367, 202] width 355 height 15
click at [191, 200] on input "Learning Plan Customer Facing Staff (CFS) Sales Training Program - Sales Consul…" at bounding box center [190, 201] width 1 height 11
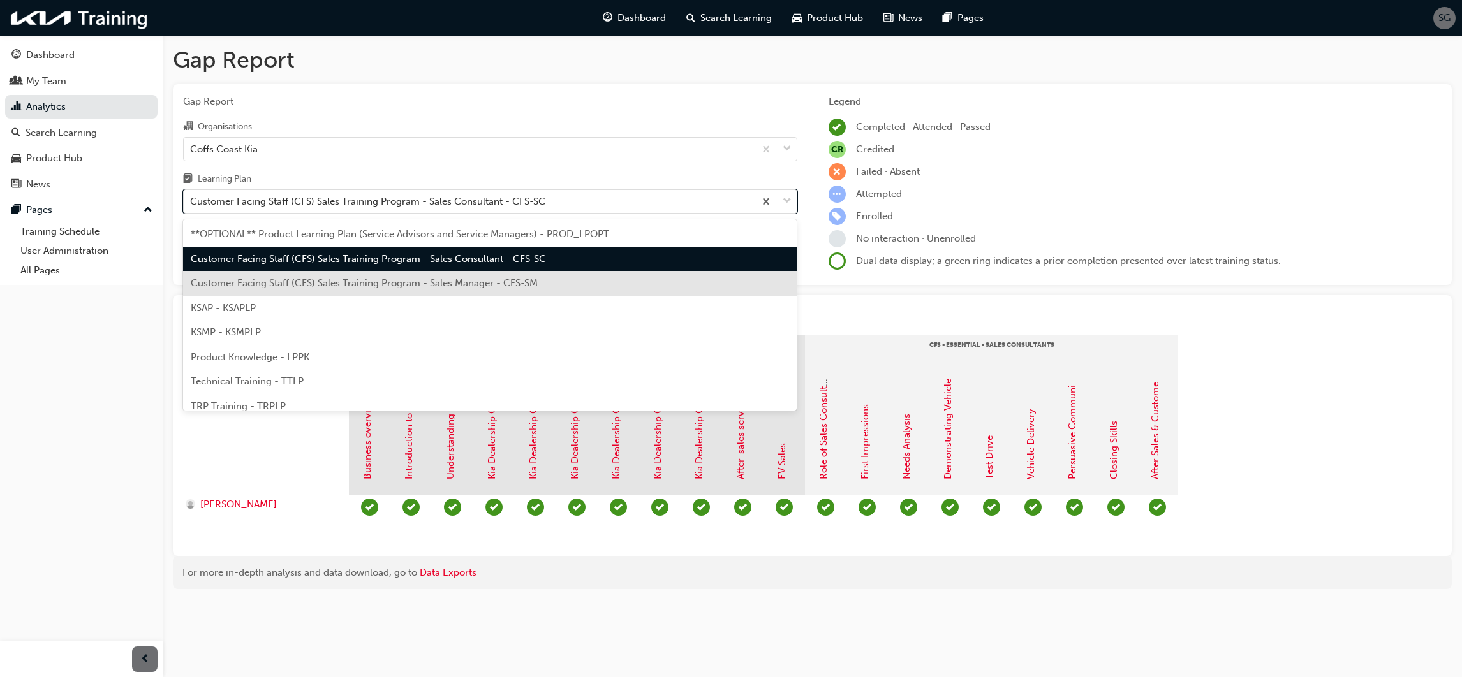
click at [500, 285] on span "Customer Facing Staff (CFS) Sales Training Program - Sales Manager - CFS-SM" at bounding box center [364, 282] width 347 height 11
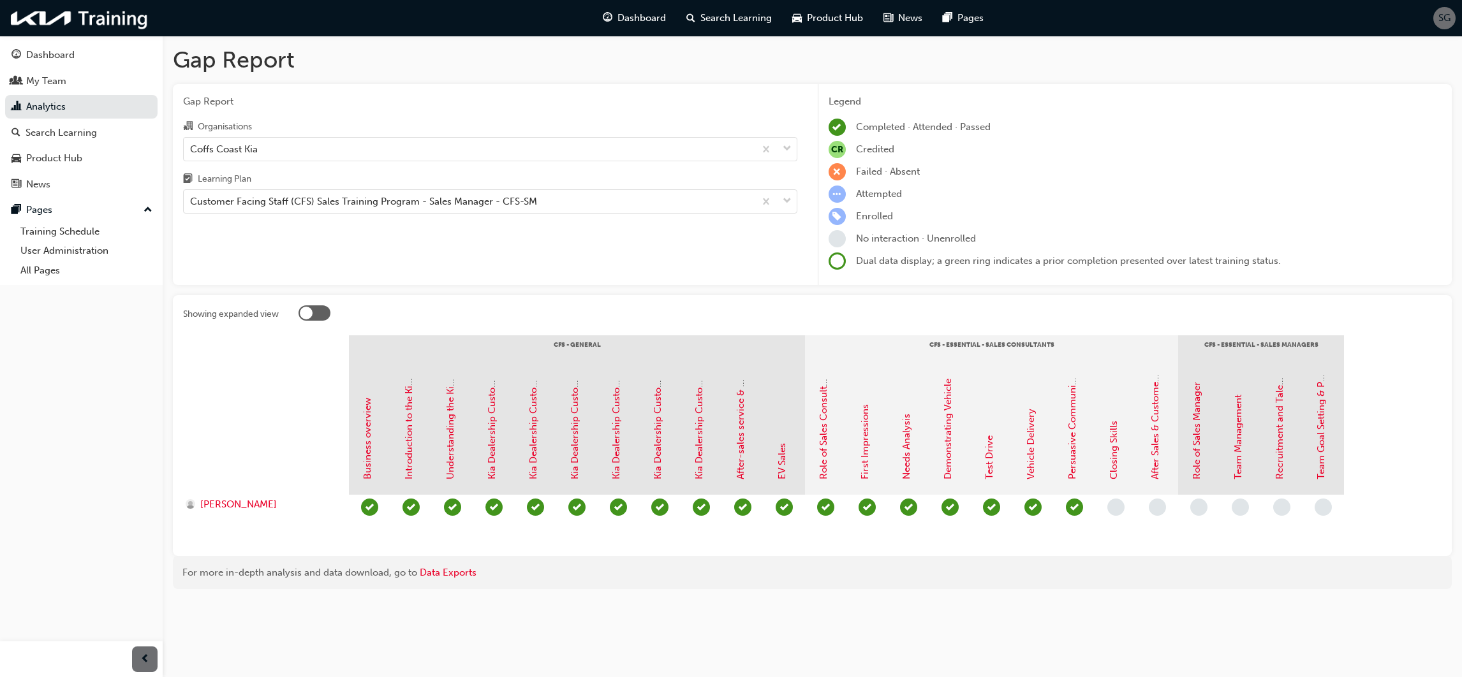
click at [512, 260] on div "Gap Report Organisations Coffs Coast Kia Learning Plan Customer Facing Staff (C…" at bounding box center [490, 185] width 635 height 202
